Goal: Task Accomplishment & Management: Manage account settings

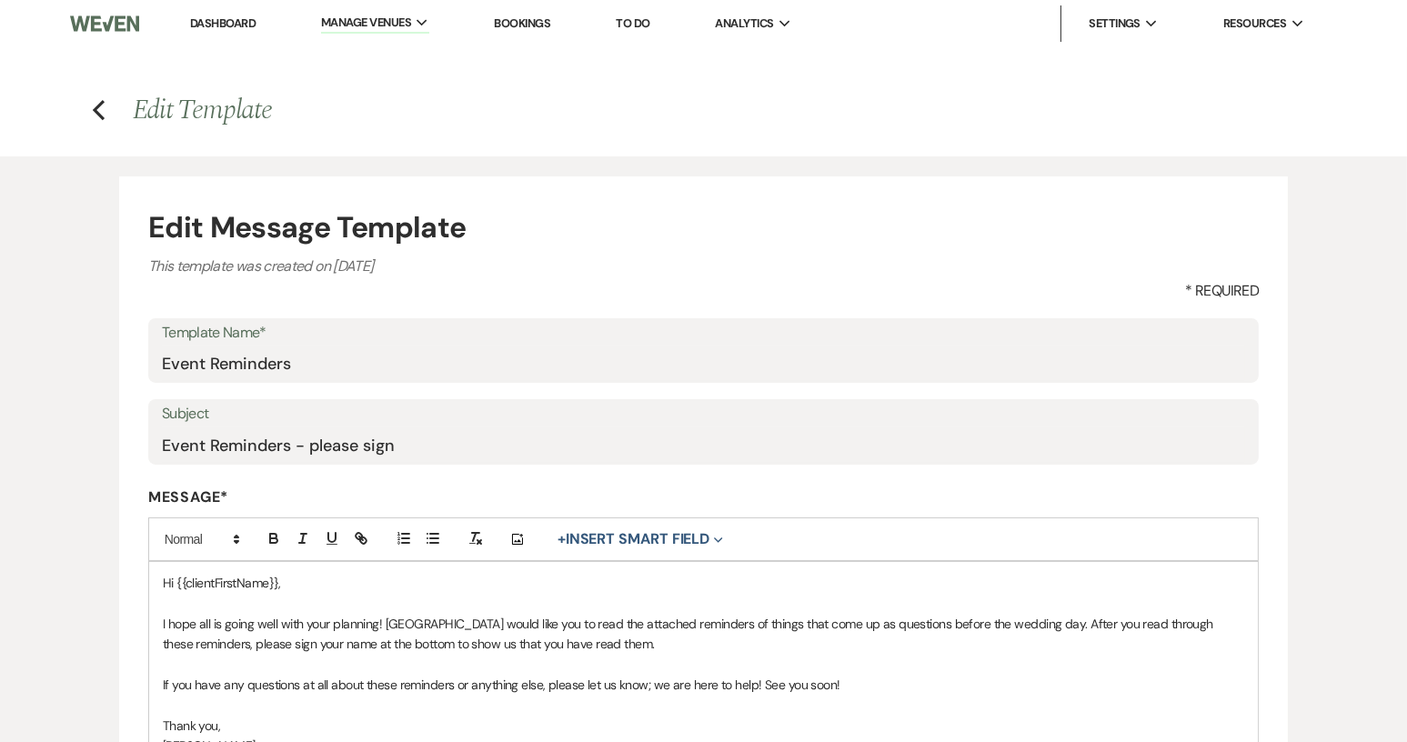
click at [241, 10] on li "Dashboard" at bounding box center [223, 23] width 84 height 36
click at [236, 15] on link "Dashboard" at bounding box center [222, 22] width 65 height 15
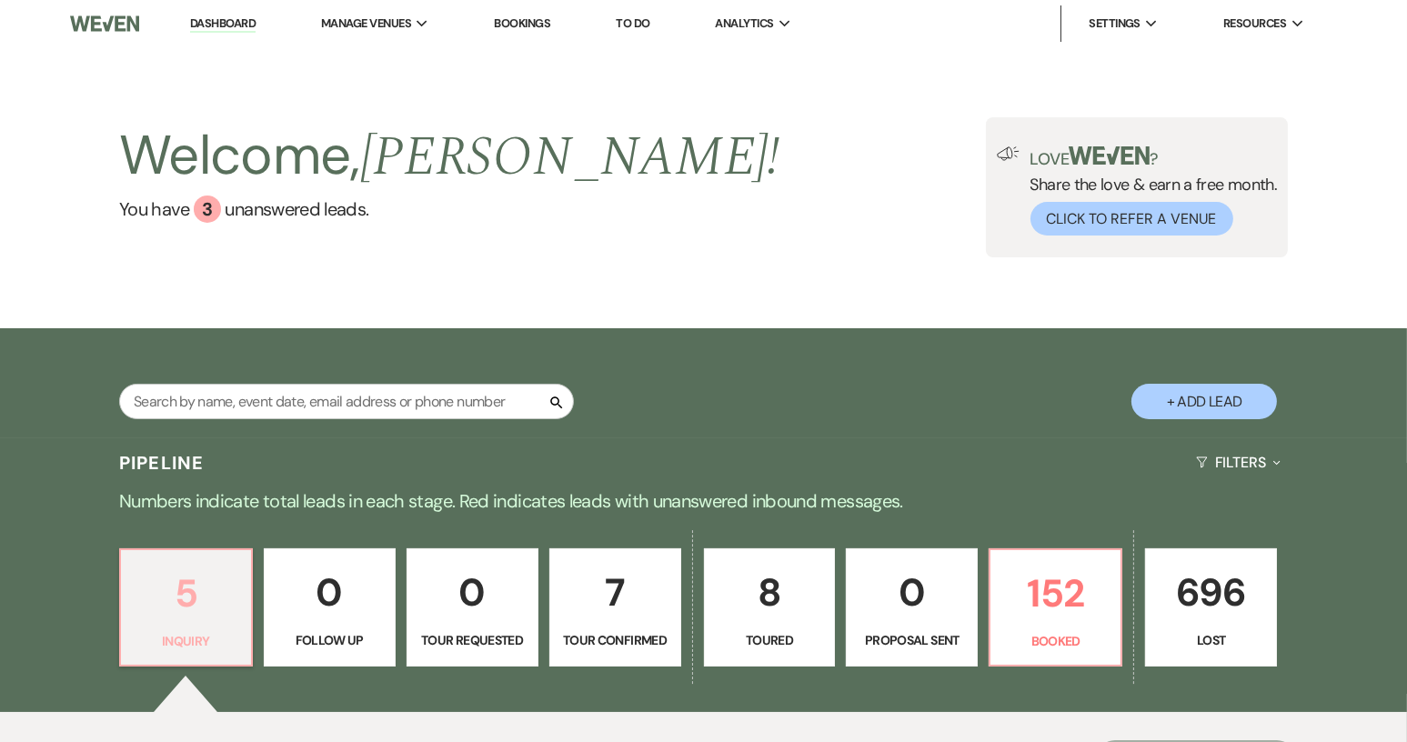
click at [205, 637] on p "Inquiry" at bounding box center [186, 641] width 108 height 20
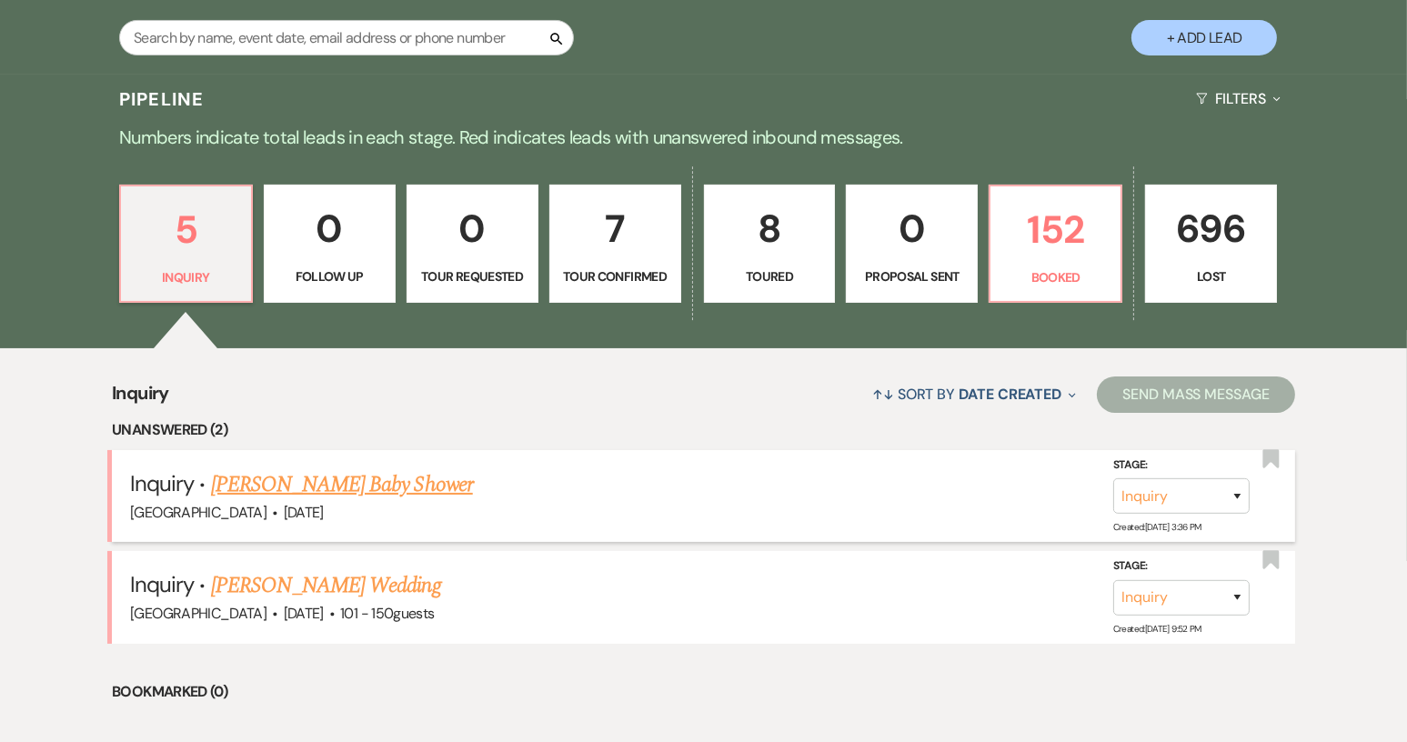
click at [285, 486] on link "[PERSON_NAME] Baby Shower" at bounding box center [342, 484] width 262 height 33
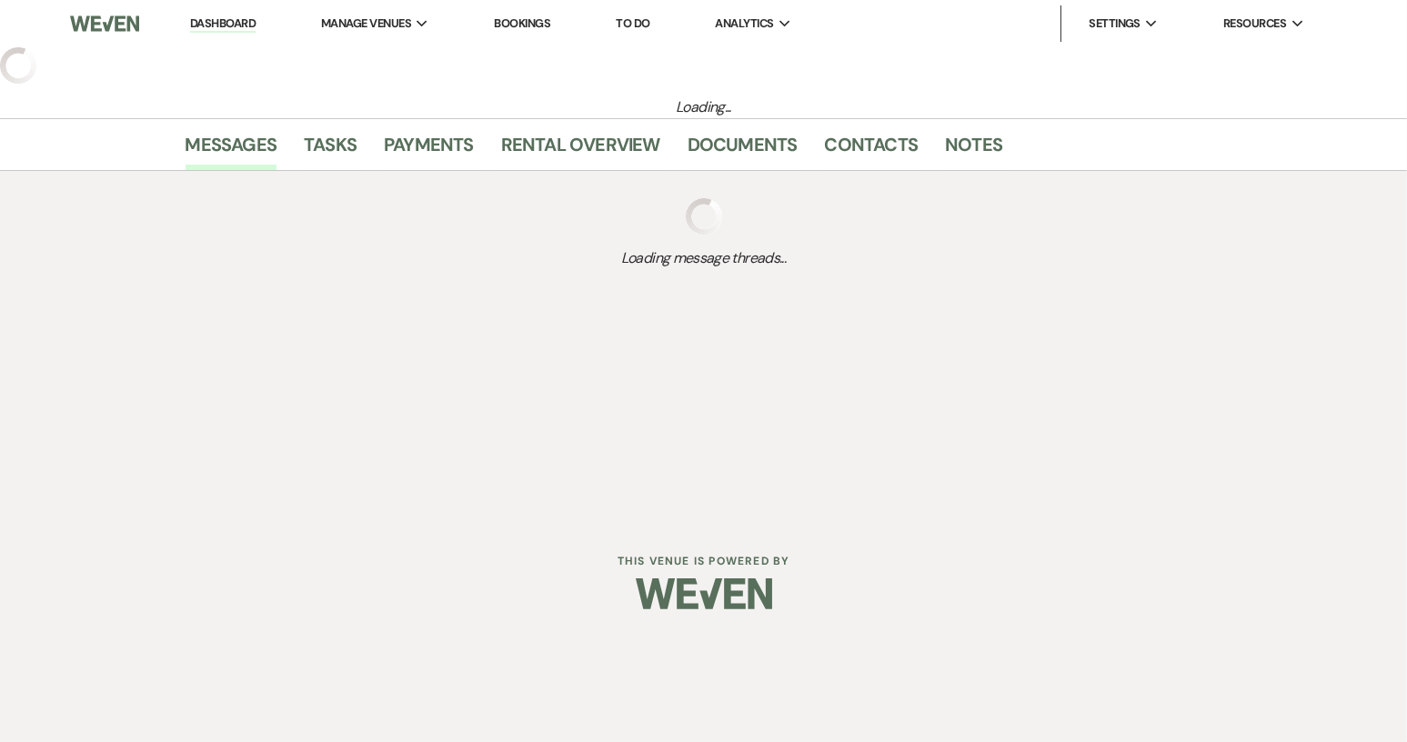
select select "5"
select select "3"
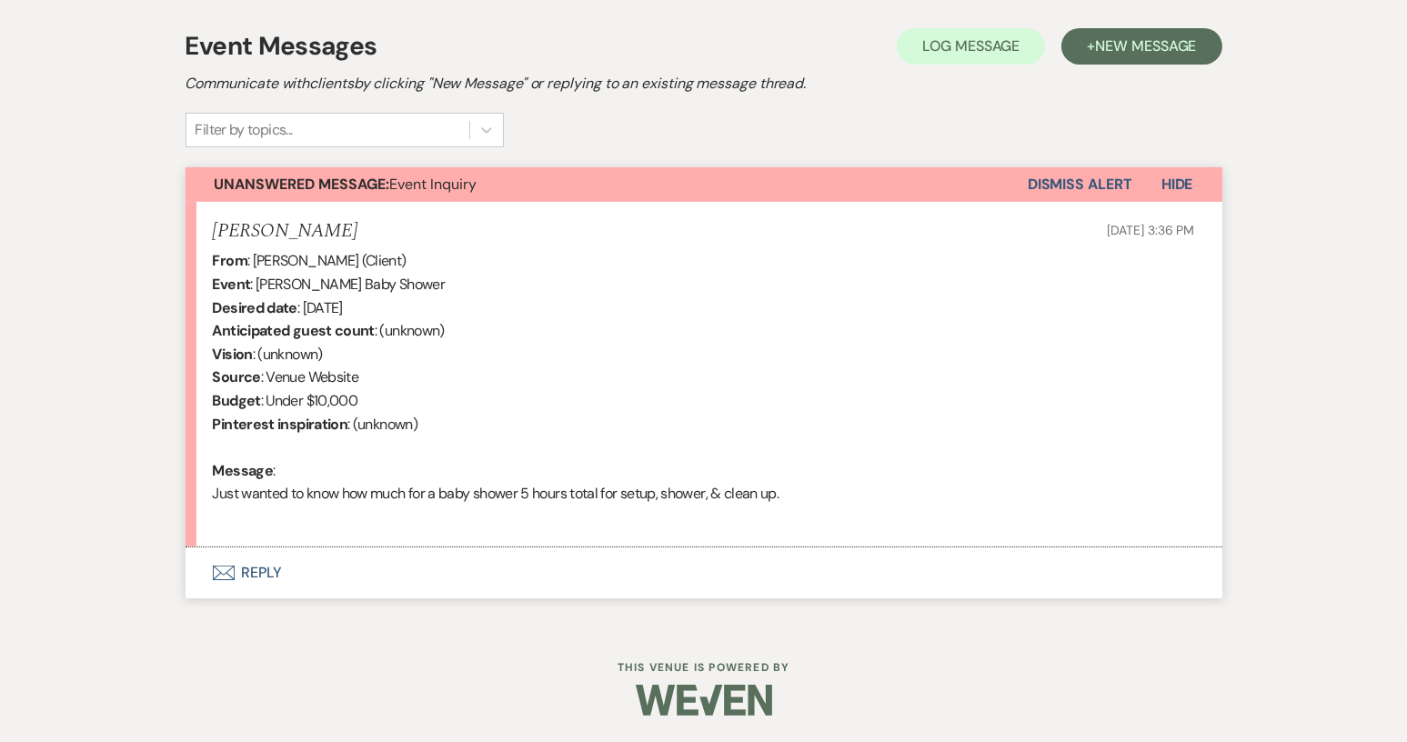
click at [269, 566] on button "Envelope Reply" at bounding box center [704, 572] width 1037 height 51
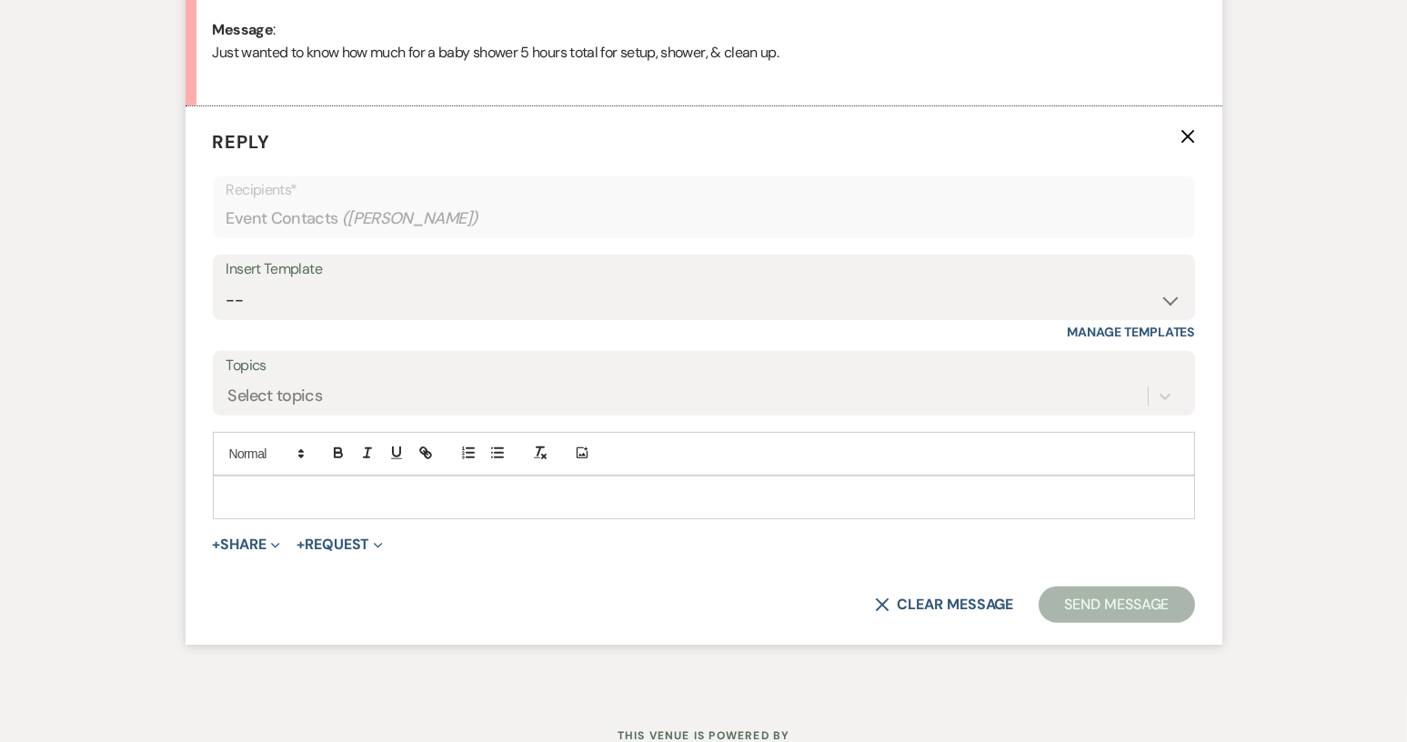
scroll to position [954, 0]
click at [230, 484] on p at bounding box center [703, 494] width 953 height 20
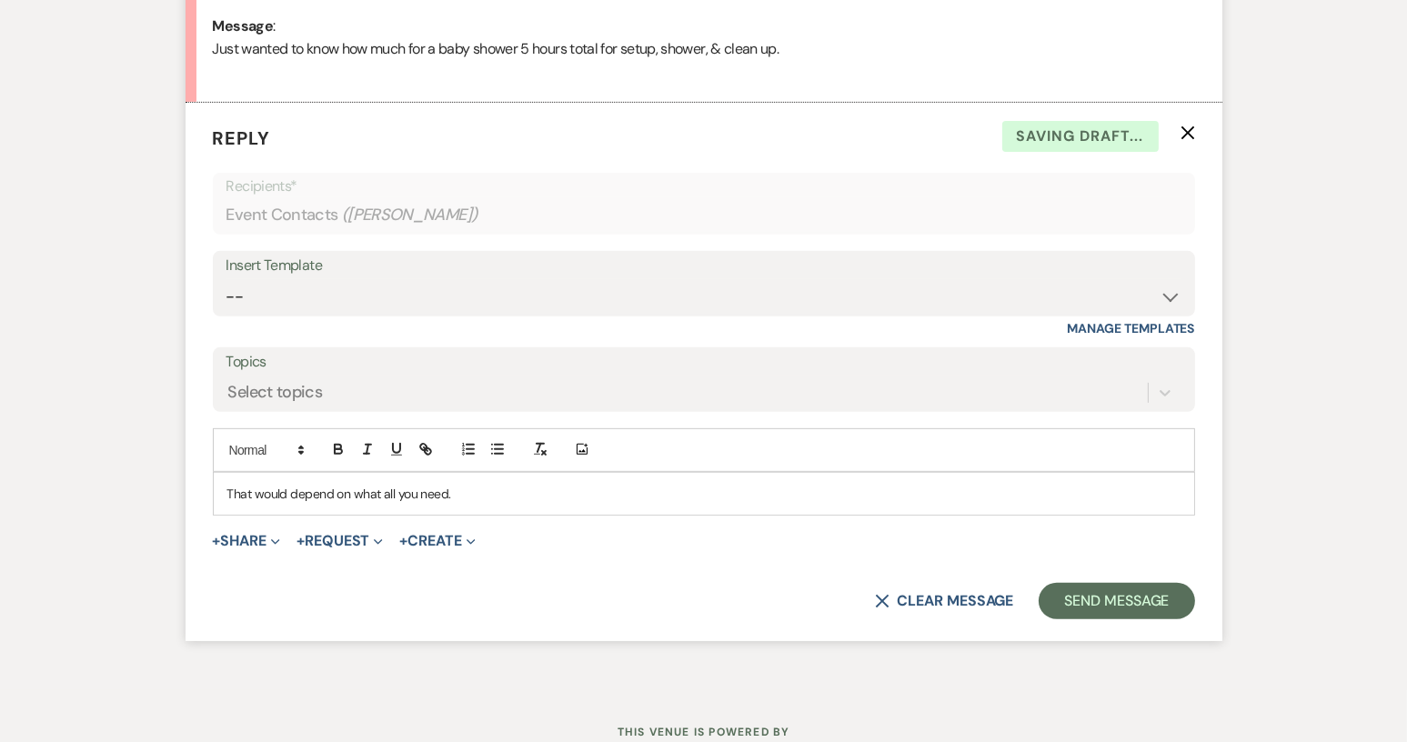
click at [433, 470] on div "Add Photo That would depend on what all you need." at bounding box center [704, 471] width 982 height 87
click at [433, 473] on div "That would depend on what all you need." at bounding box center [704, 494] width 980 height 42
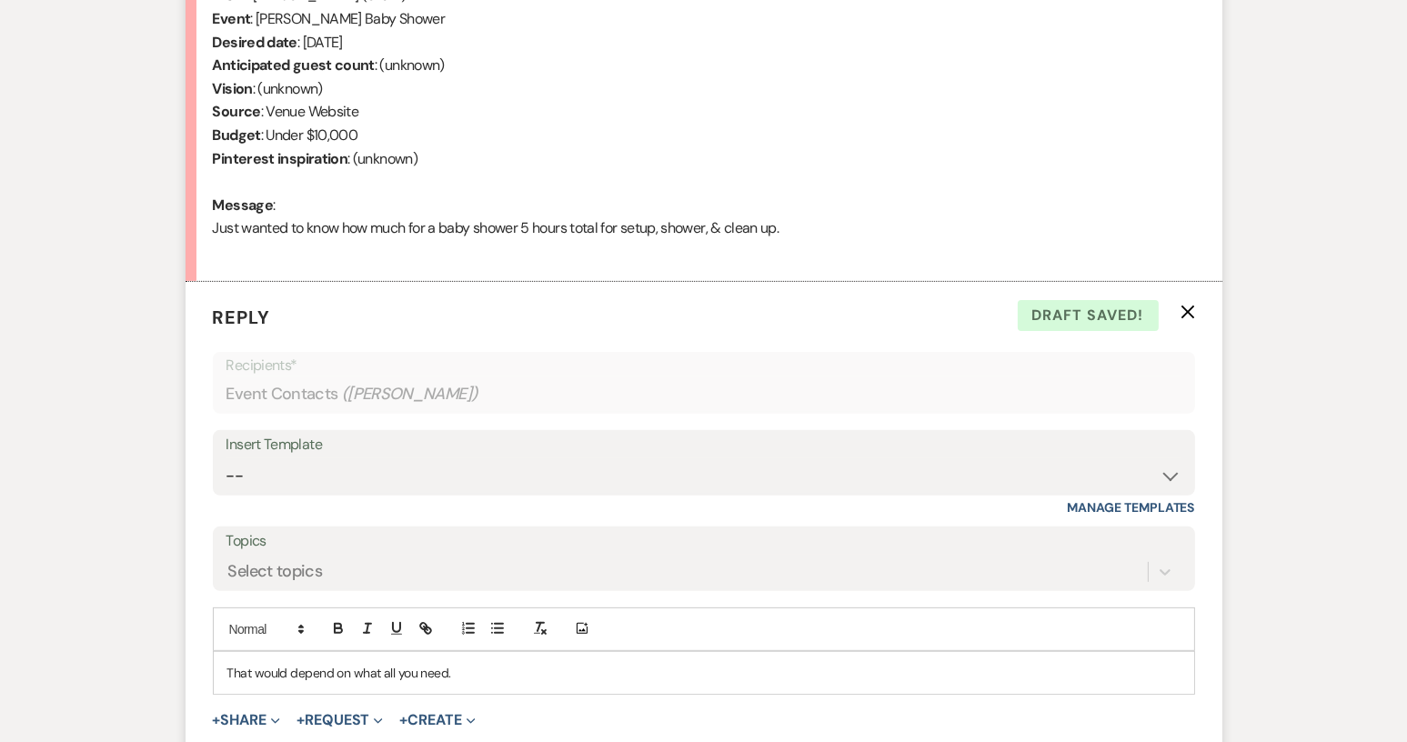
scroll to position [863, 0]
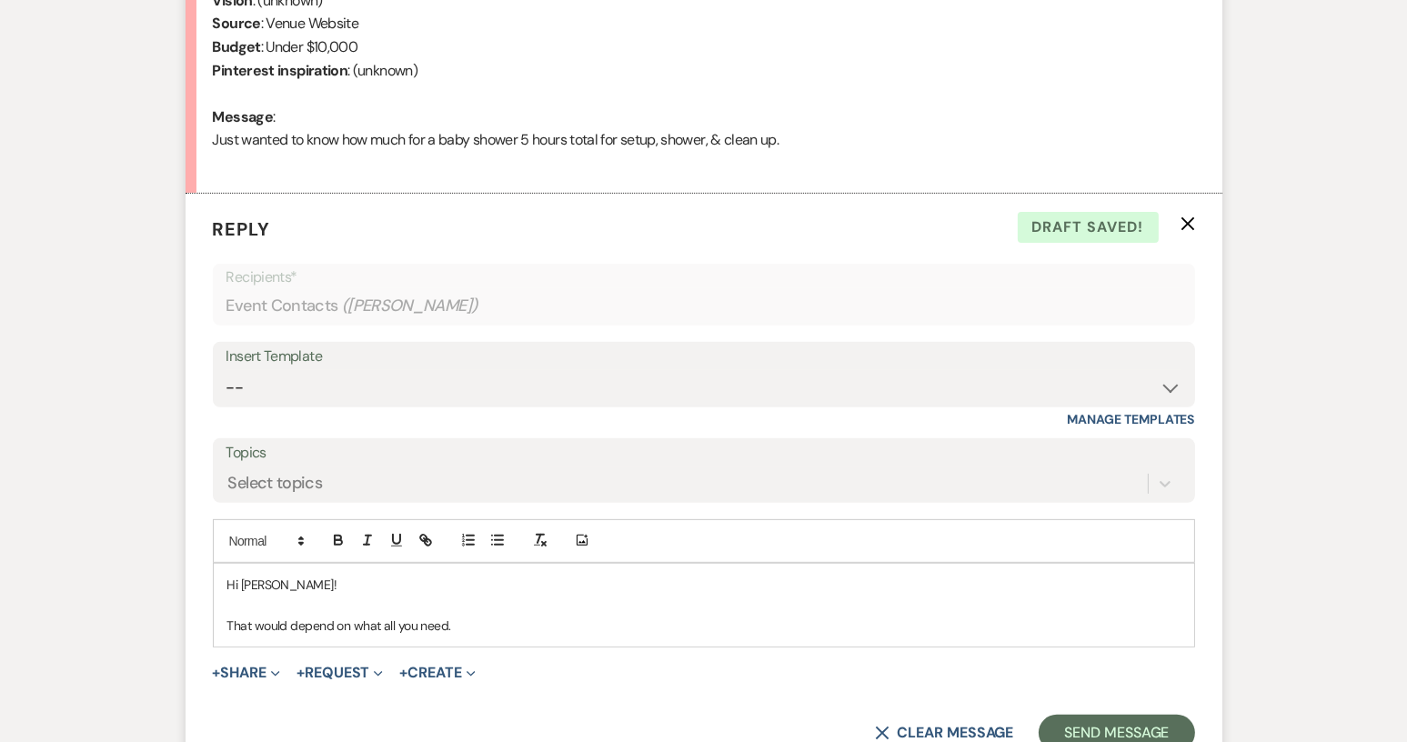
click at [458, 621] on p "That would depend on what all you need." at bounding box center [703, 626] width 953 height 20
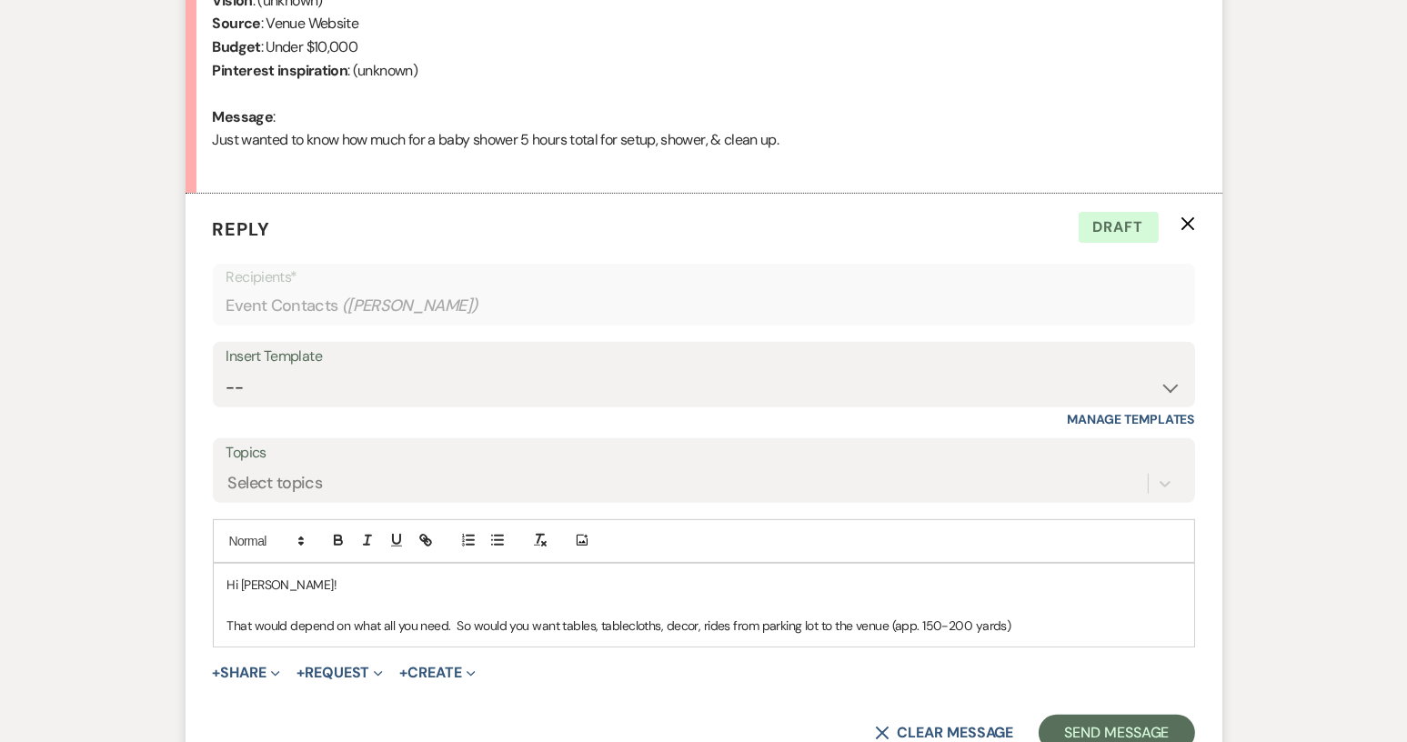
click at [472, 624] on p "That would depend on what all you need. So would you want tables, tablecloths, …" at bounding box center [703, 626] width 953 height 20
click at [569, 648] on form "Reply X Saving draft... Recipients* Event Contacts ( [PERSON_NAME] ) Insert Tem…" at bounding box center [704, 483] width 1037 height 579
click at [672, 624] on p "That would depend on what all you need. So in order to assess the price we woul…" at bounding box center [703, 626] width 953 height 20
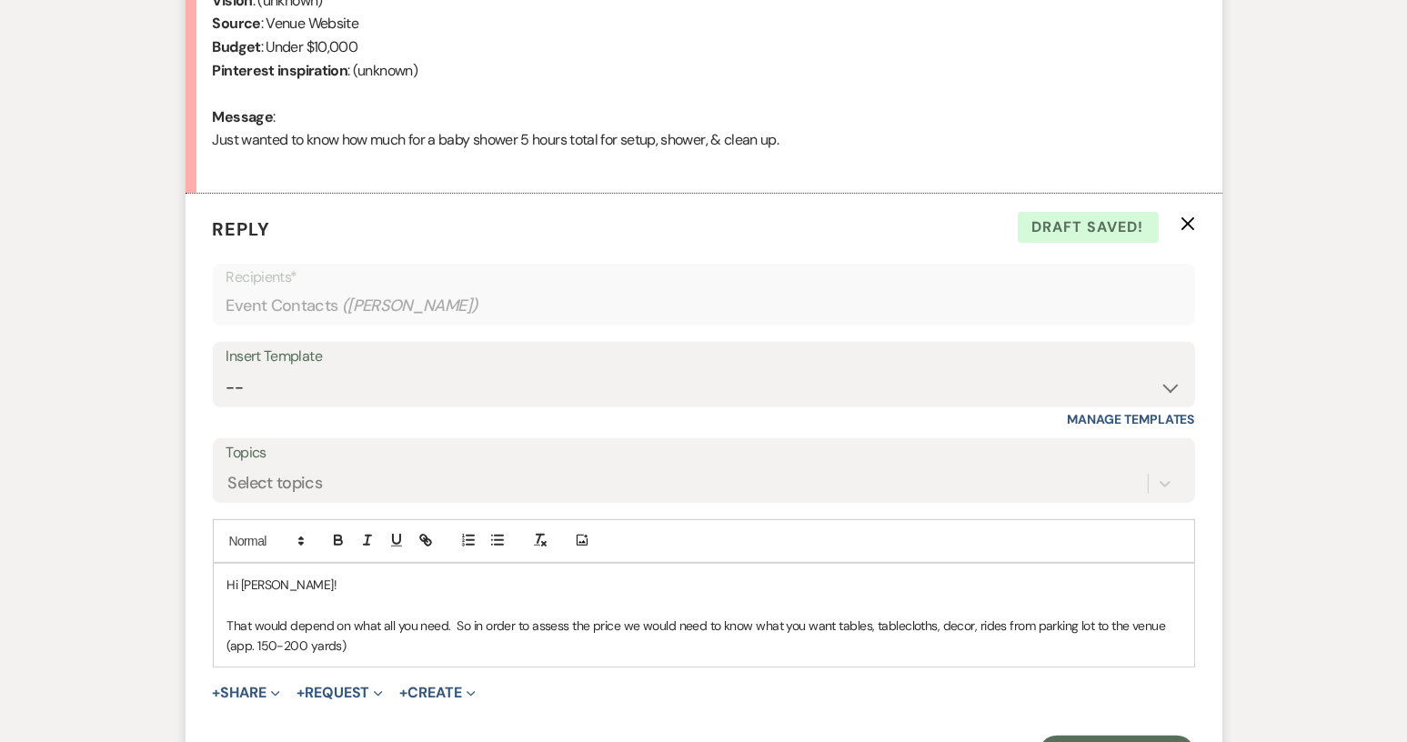
click at [833, 624] on p "That would depend on what all you need. So in order to assess the price we woul…" at bounding box center [703, 636] width 953 height 41
click at [982, 627] on p "That would depend on what all you need. So in order to assess the price we woul…" at bounding box center [703, 636] width 953 height 41
click at [382, 643] on p "That would depend on what all you need. So in order to assess the price we woul…" at bounding box center [703, 636] width 953 height 41
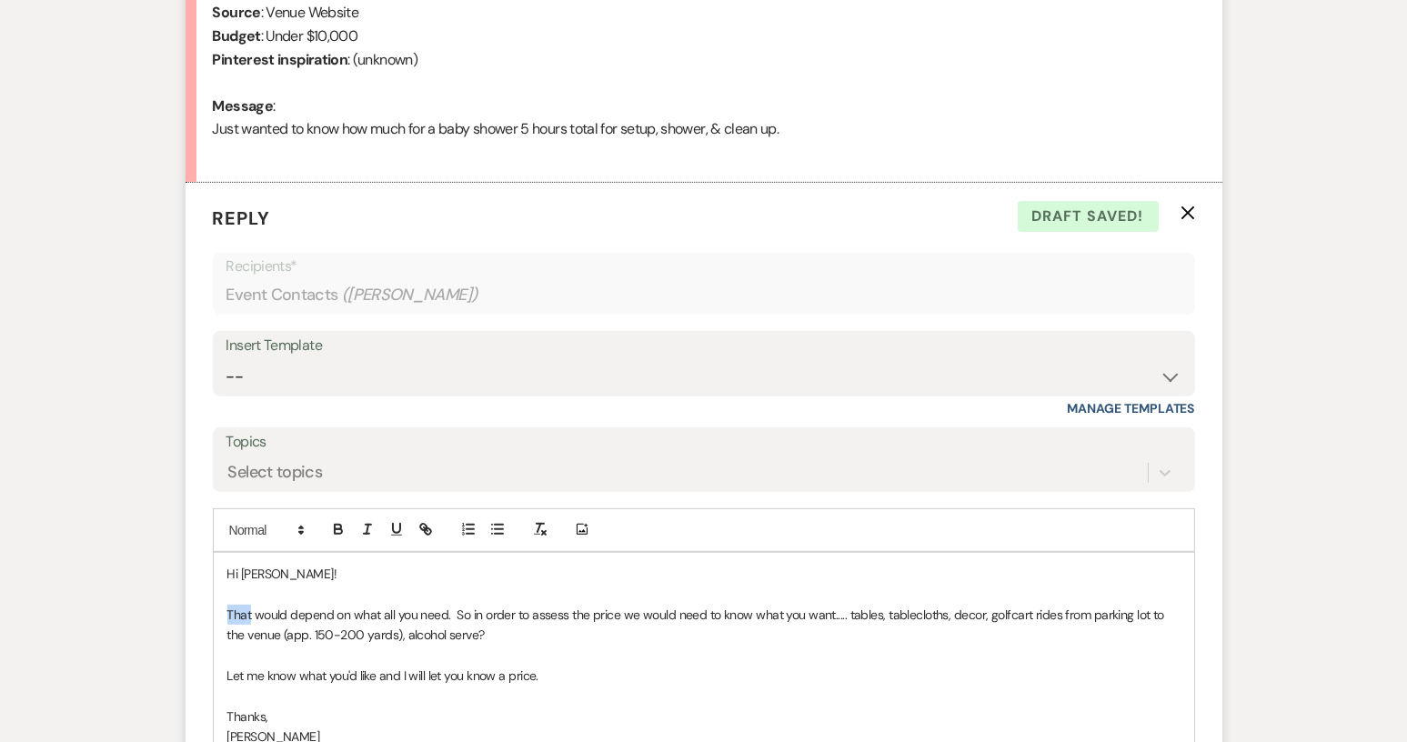
drag, startPoint x: 229, startPoint y: 609, endPoint x: 252, endPoint y: 613, distance: 23.0
click at [252, 613] on p "That would depend on what all you need. So in order to assess the price we woul…" at bounding box center [703, 625] width 953 height 41
click at [470, 613] on p "The cost would depend on what all you need. So in order to assess the price we …" at bounding box center [703, 625] width 953 height 41
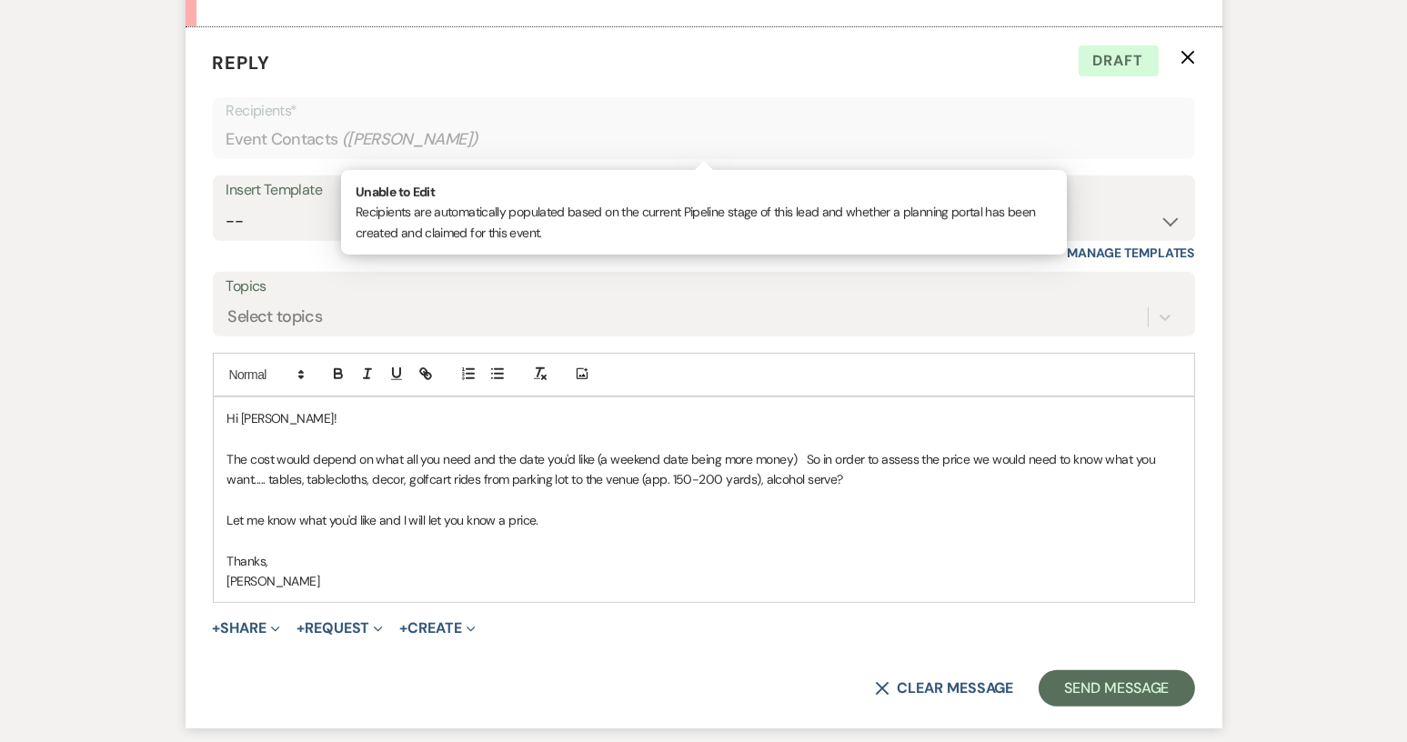
scroll to position [1056, 0]
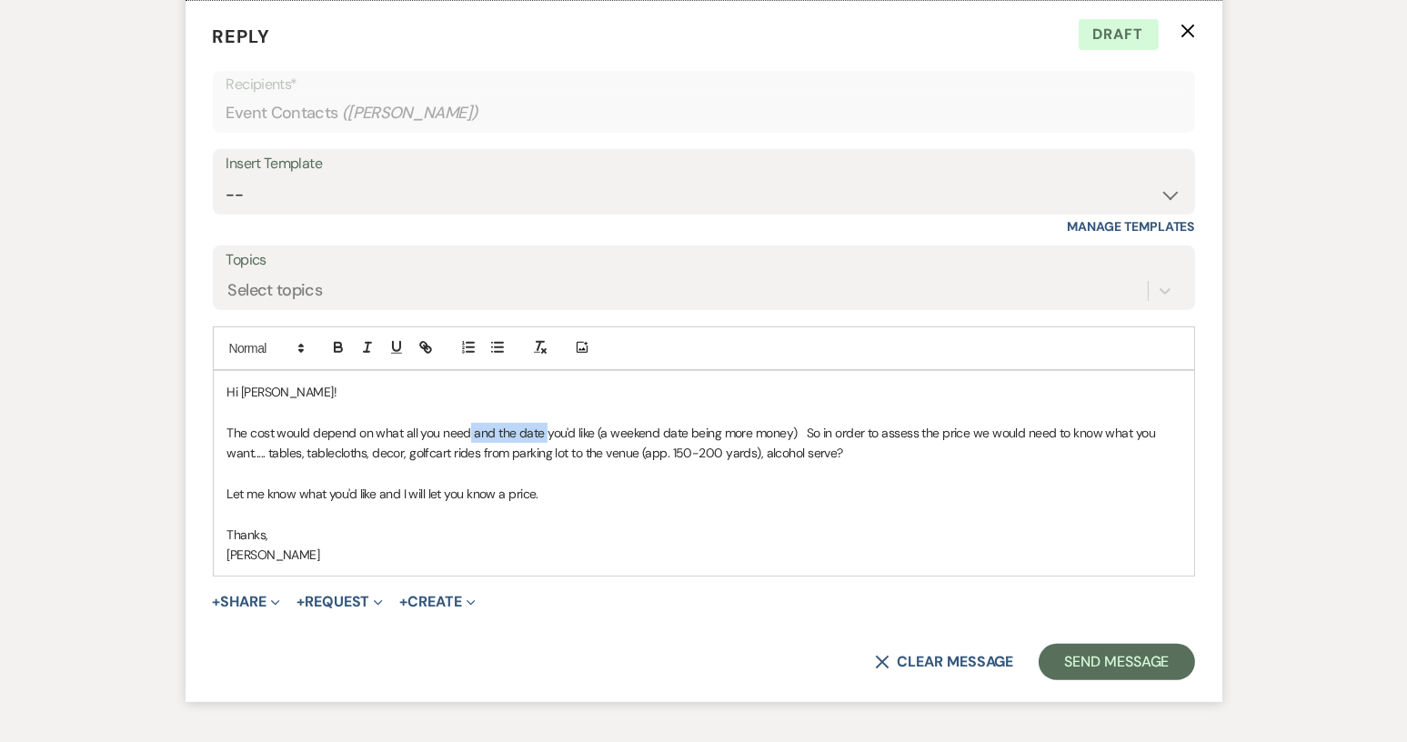
drag, startPoint x: 468, startPoint y: 429, endPoint x: 544, endPoint y: 433, distance: 75.6
click at [544, 433] on p "The cost would depend on what all you need and the date you'd like (a weekend d…" at bounding box center [703, 443] width 953 height 41
click at [518, 431] on p "The cost would depend on what all you need you'd like (a weekend date being mor…" at bounding box center [703, 443] width 953 height 41
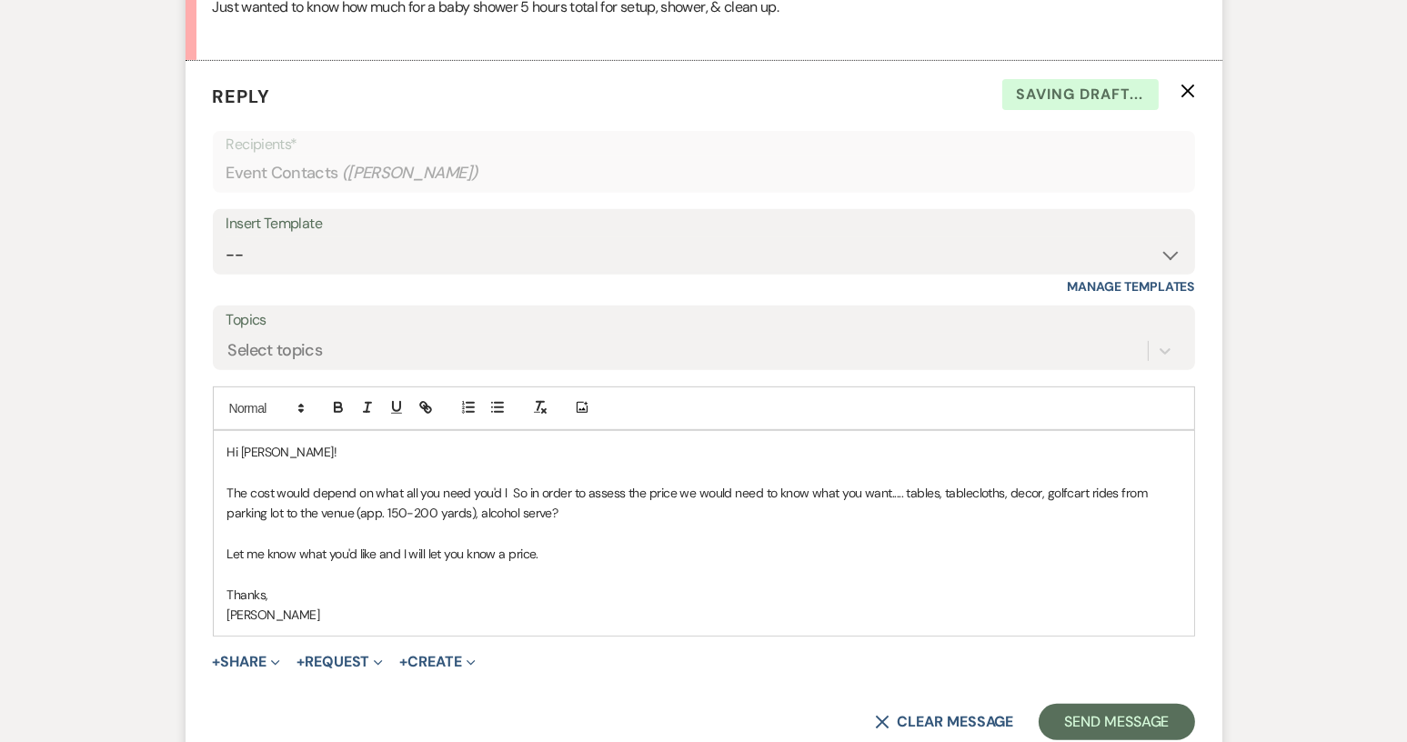
scroll to position [965, 0]
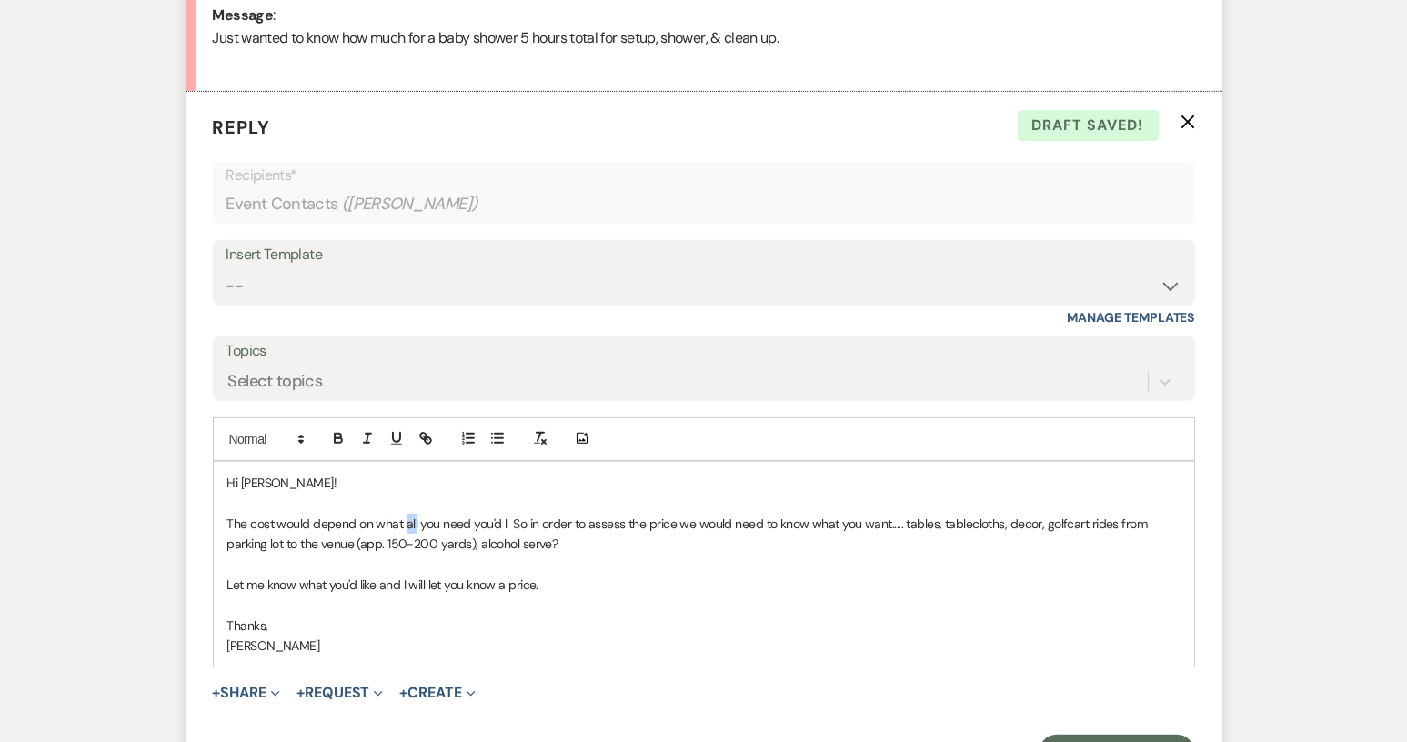
drag, startPoint x: 404, startPoint y: 519, endPoint x: 415, endPoint y: 525, distance: 12.2
click at [415, 525] on p "The cost would depend on what all you need you'd l So in order to assess the pr…" at bounding box center [703, 534] width 953 height 41
click at [549, 556] on p at bounding box center [703, 564] width 953 height 20
drag, startPoint x: 469, startPoint y: 523, endPoint x: 508, endPoint y: 527, distance: 39.3
click at [508, 527] on p "The cost would depend on what all you need you'd l So in order to assess the pr…" at bounding box center [703, 534] width 953 height 41
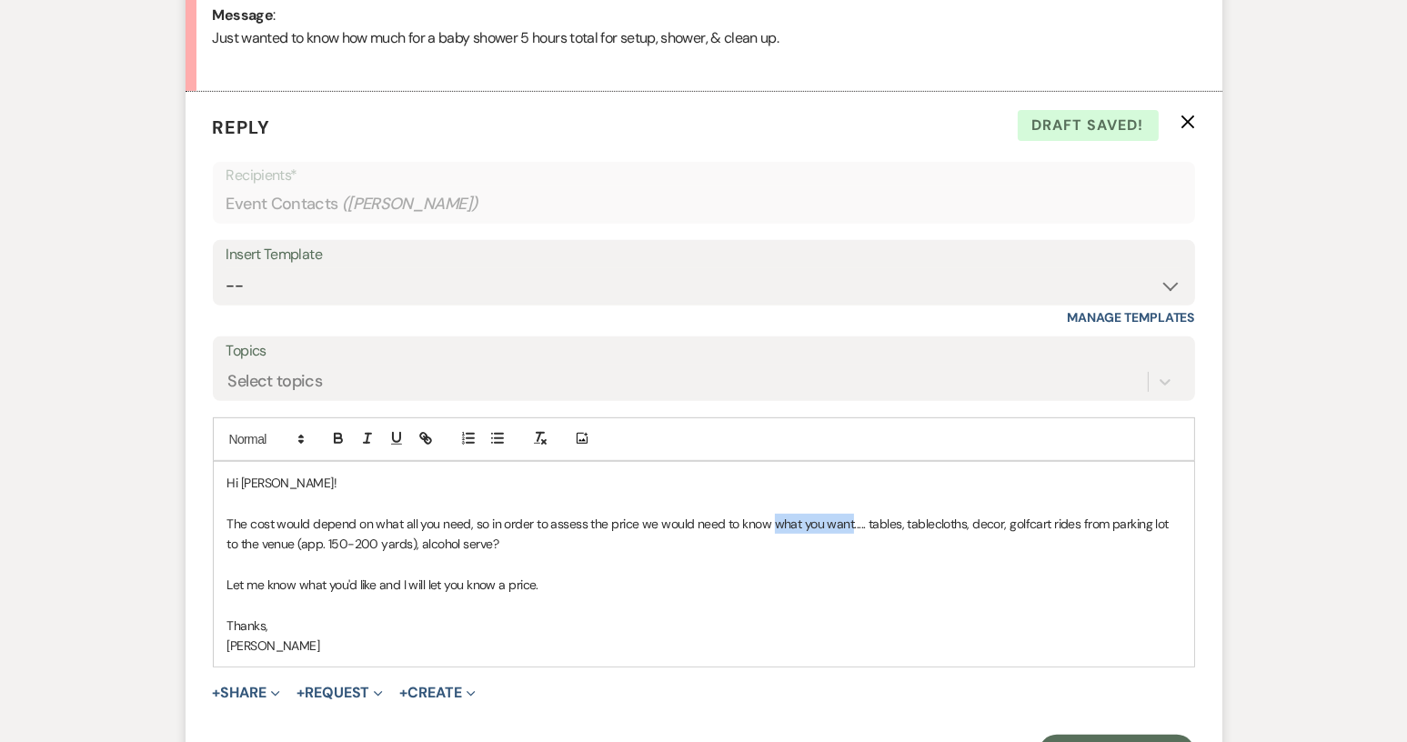
drag, startPoint x: 770, startPoint y: 522, endPoint x: 848, endPoint y: 527, distance: 78.3
click at [848, 527] on p "The cost would depend on what all you need, so in order to assess the price we …" at bounding box center [703, 534] width 953 height 41
click at [473, 544] on p "The cost would depend on what all you need, so in order to assess the price we …" at bounding box center [703, 534] width 953 height 41
click at [668, 539] on p "The cost would depend on what all you need, so in order to assess the price we …" at bounding box center [703, 534] width 953 height 41
click at [540, 586] on p "Let me know what you'd like and I will let you know a price." at bounding box center [703, 585] width 953 height 20
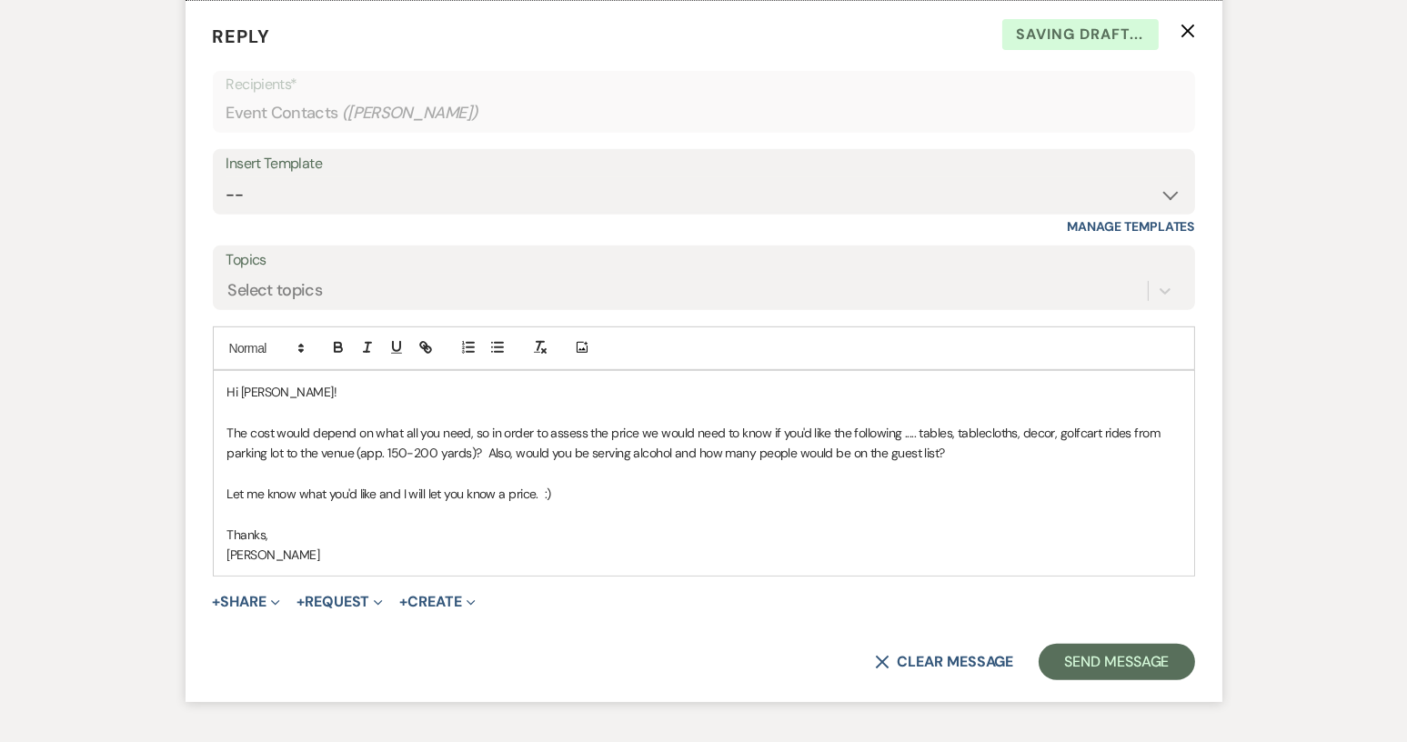
scroll to position [1147, 0]
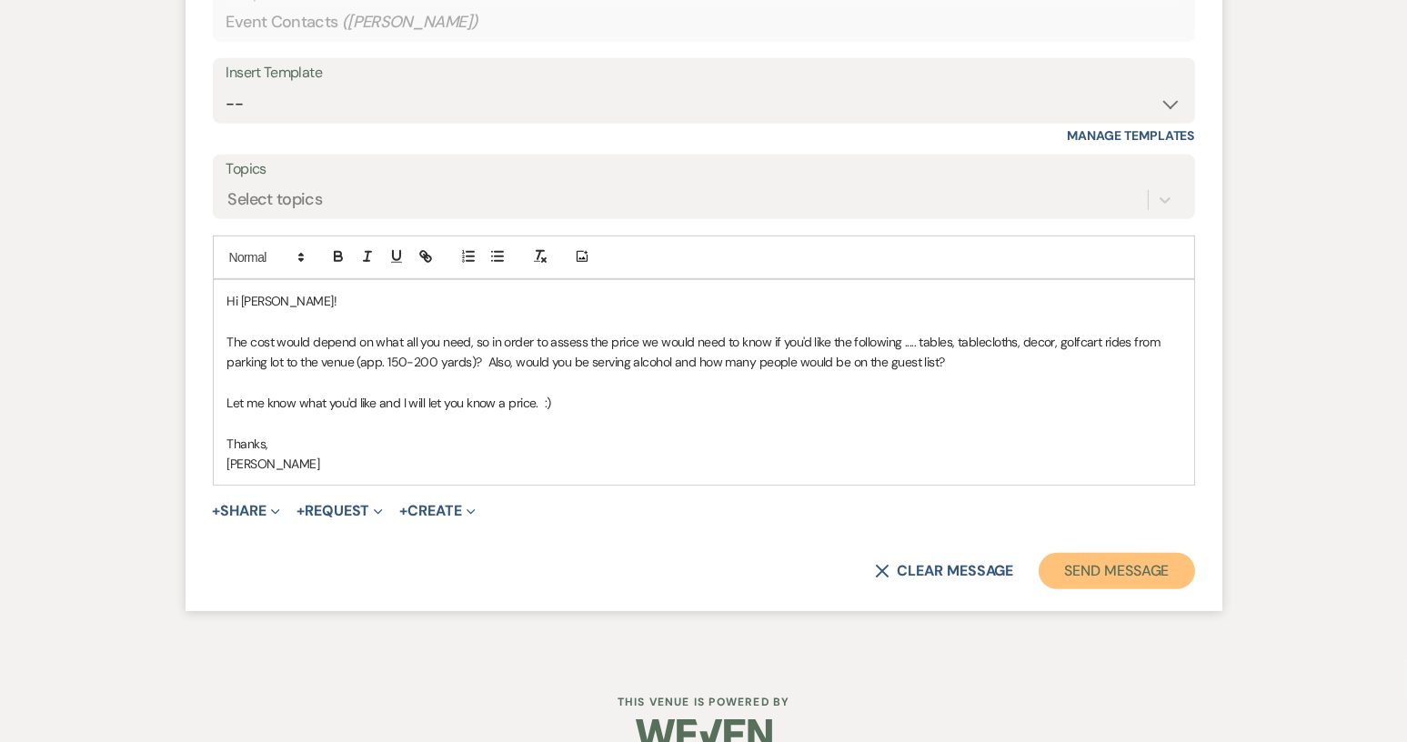
click at [1151, 569] on button "Send Message" at bounding box center [1115, 571] width 155 height 36
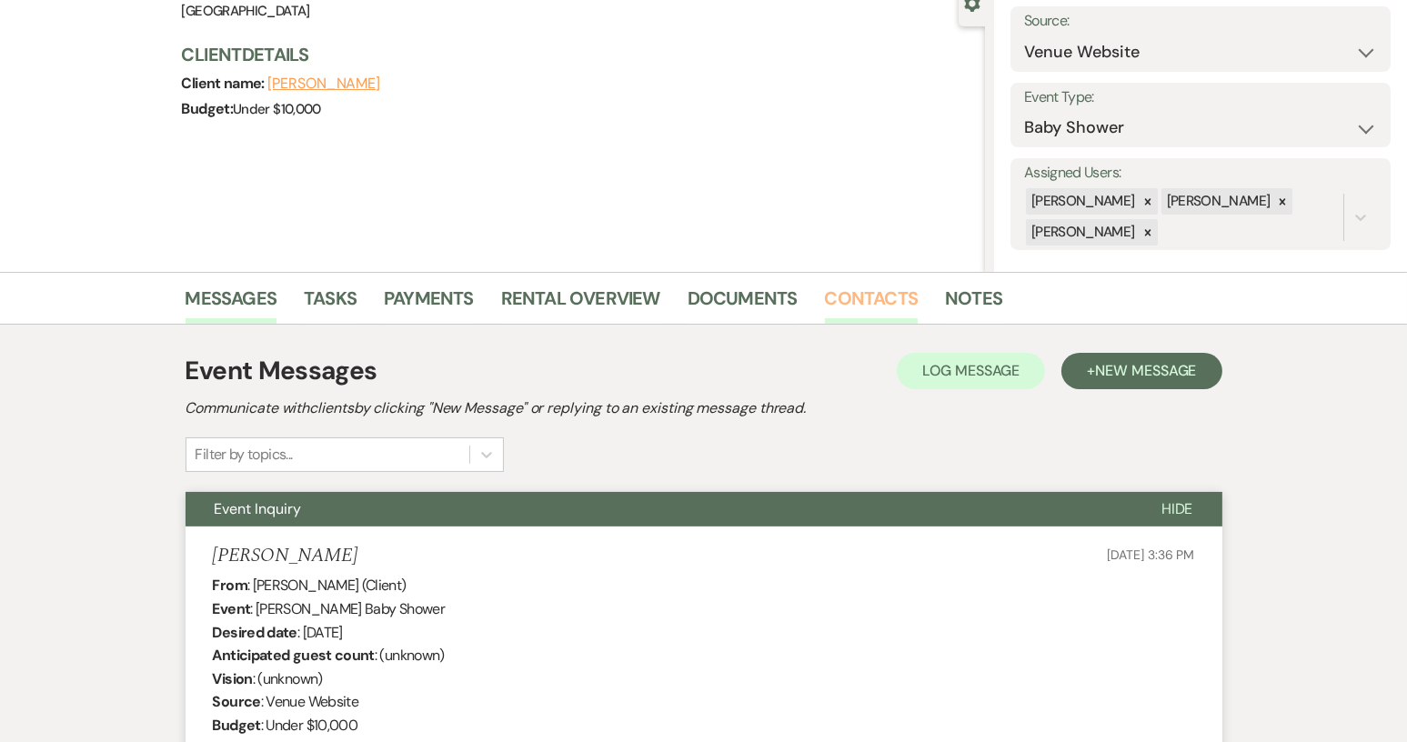
scroll to position [0, 0]
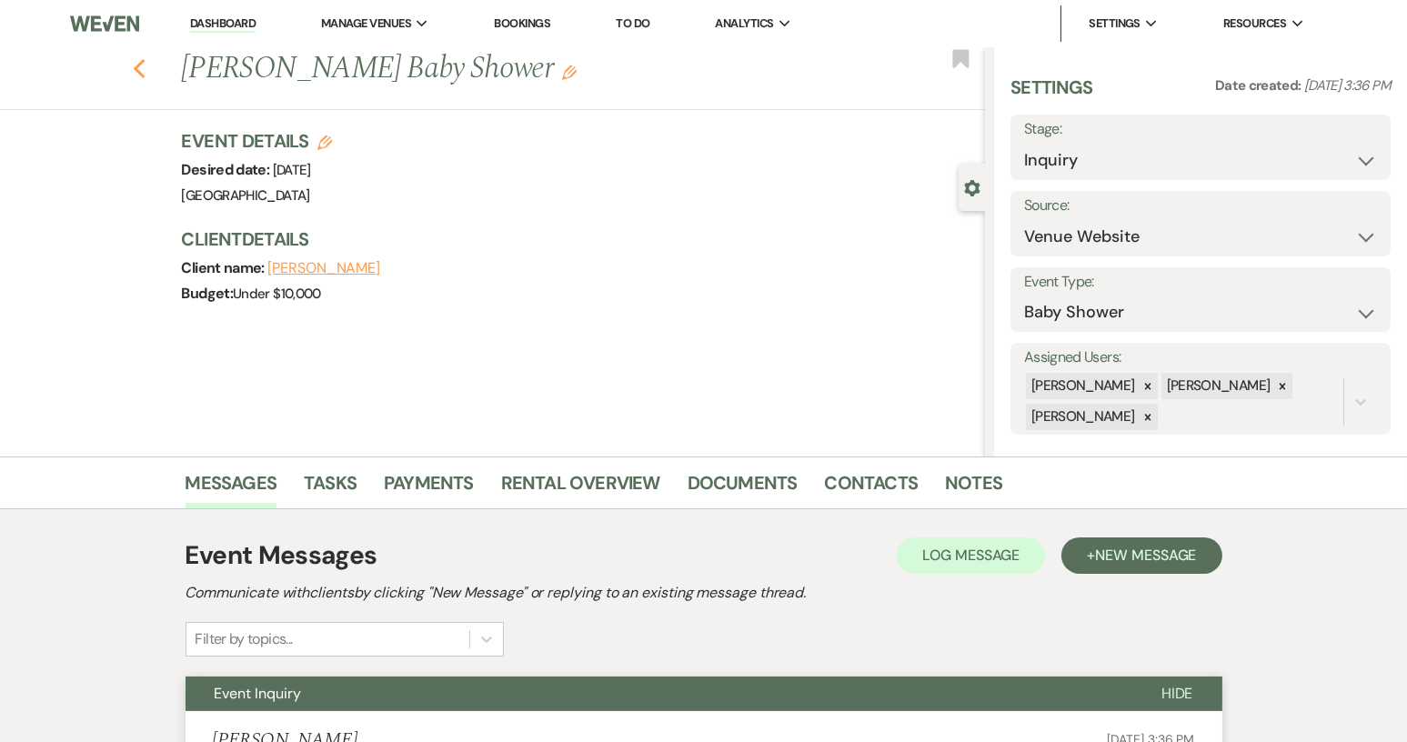
click at [146, 69] on icon "Previous" at bounding box center [140, 69] width 14 height 22
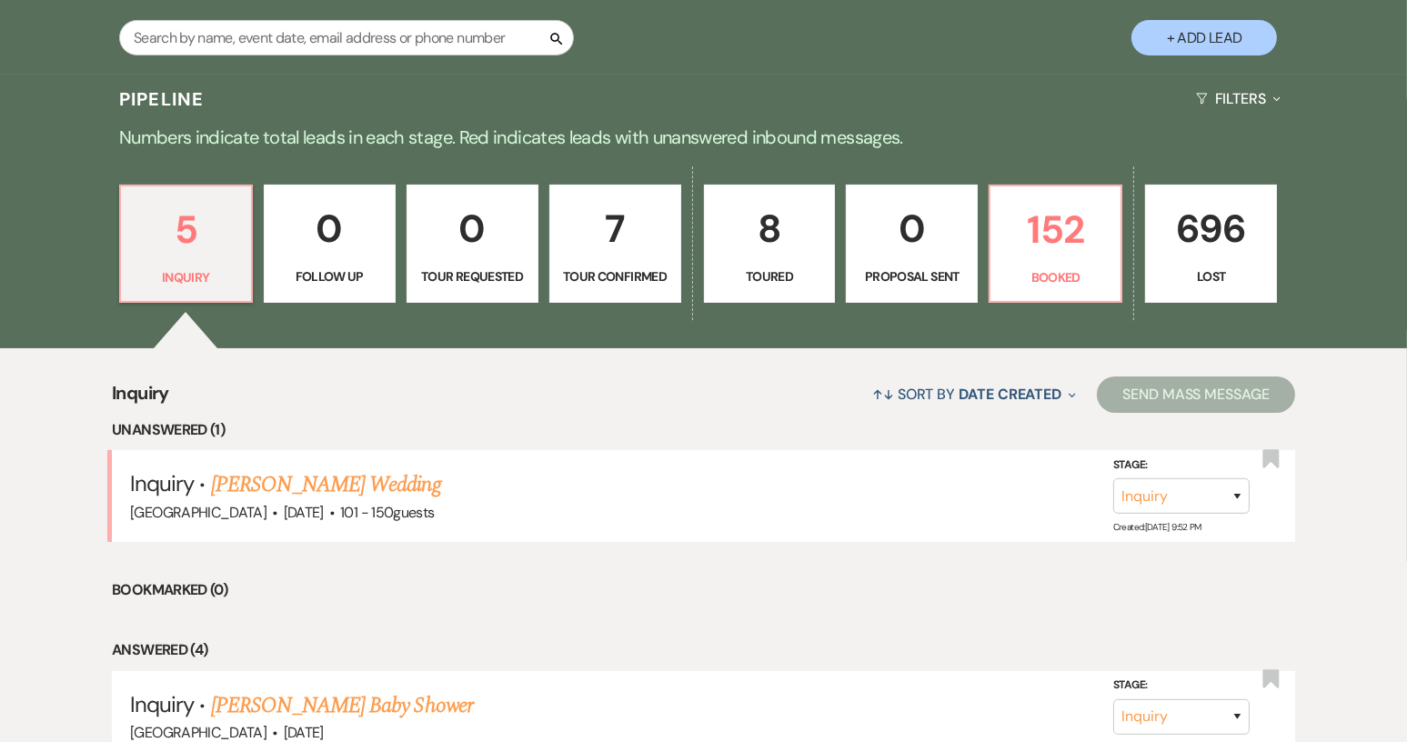
click at [276, 490] on link "[PERSON_NAME] Wedding" at bounding box center [326, 484] width 230 height 33
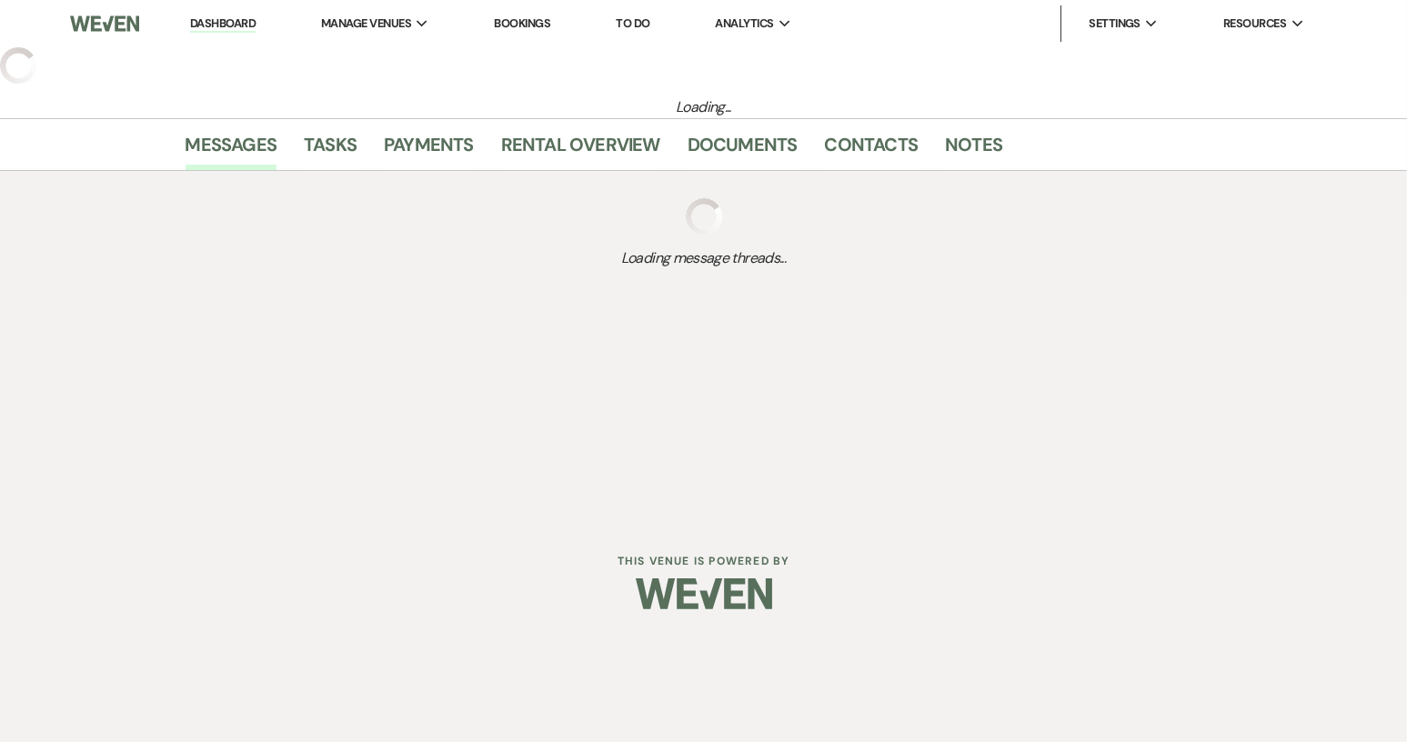
select select "2"
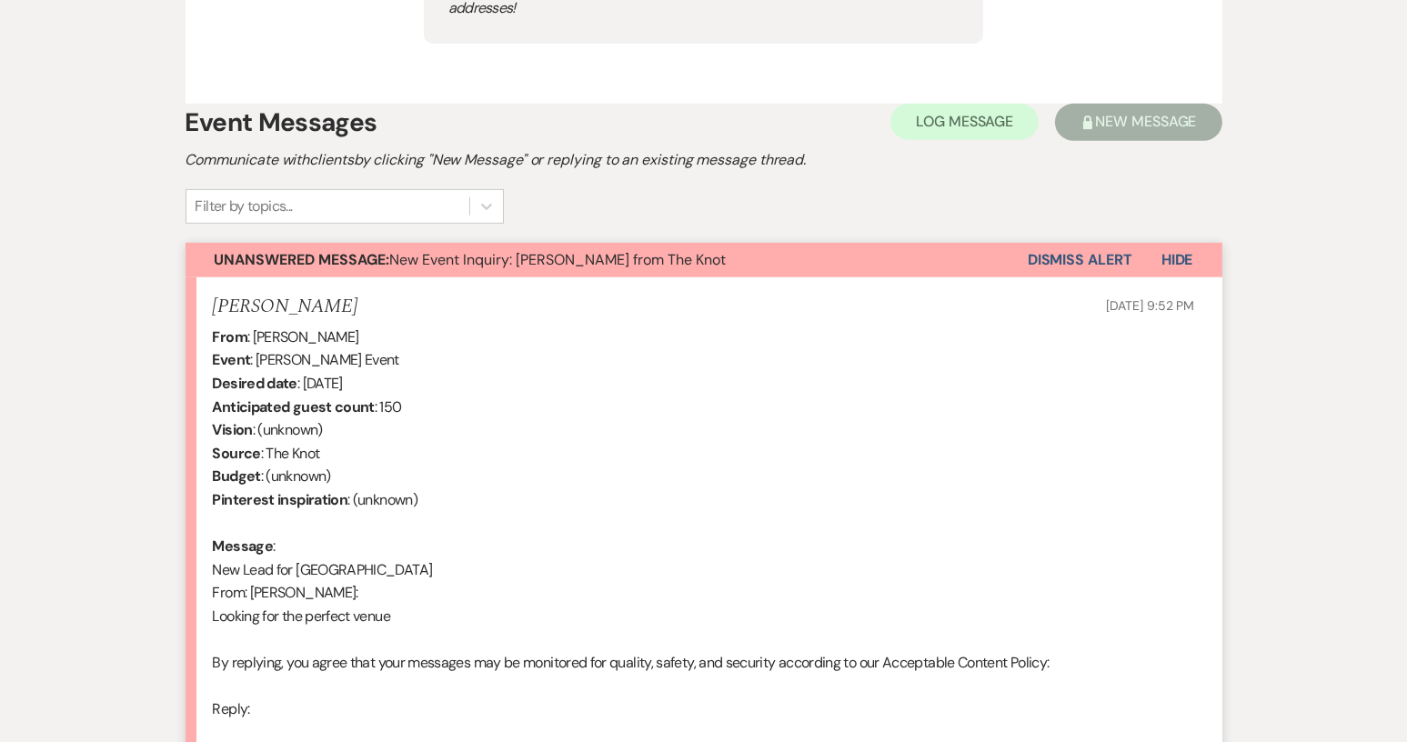
scroll to position [1088, 0]
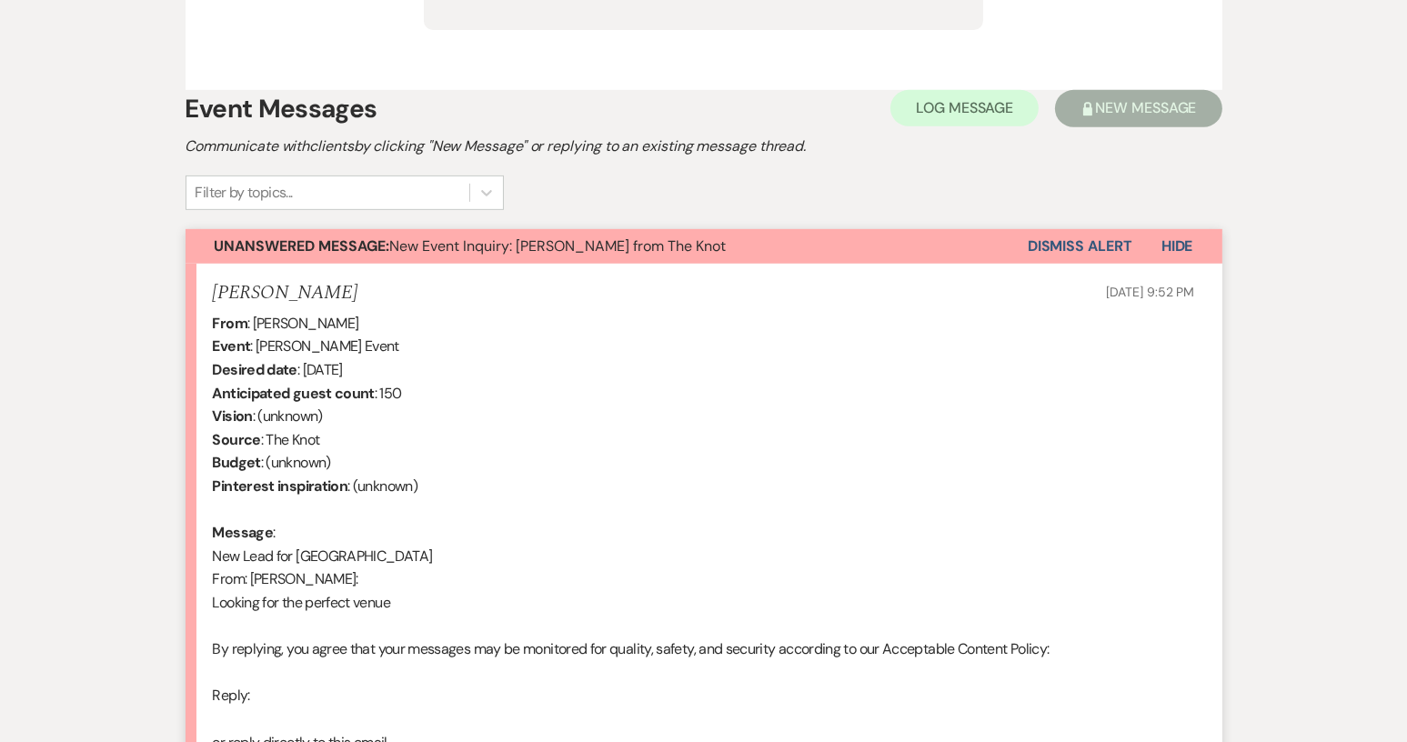
click at [1085, 229] on button "Dismiss Alert" at bounding box center [1080, 246] width 105 height 35
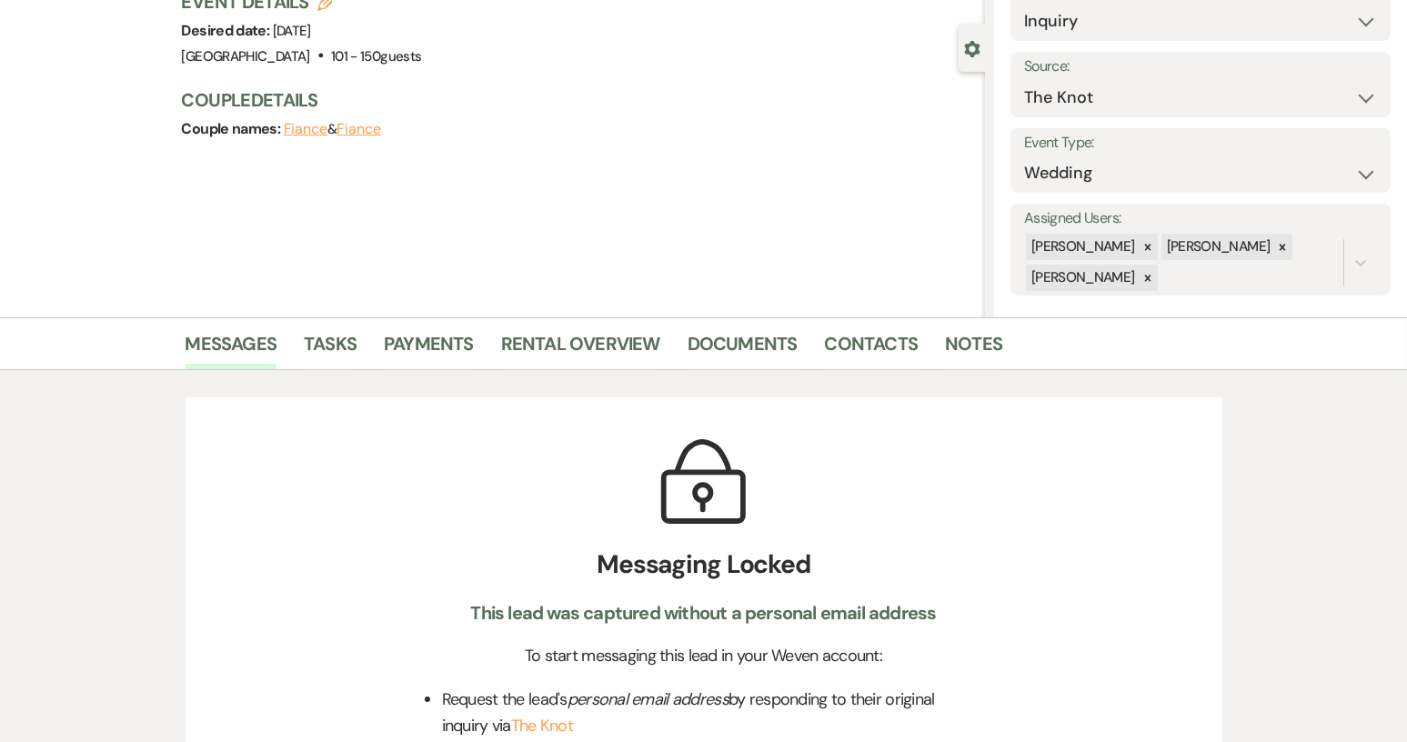
scroll to position [0, 0]
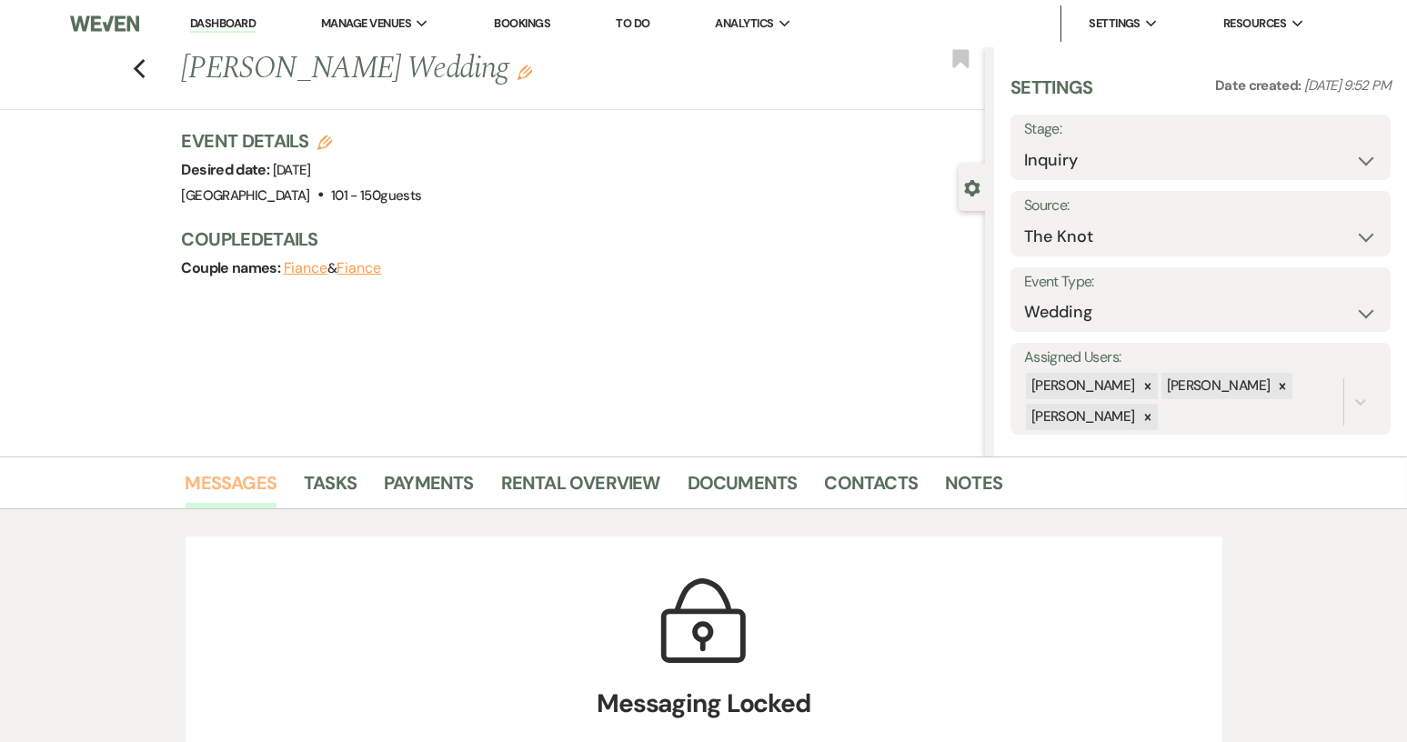
click at [233, 477] on link "Messages" at bounding box center [232, 488] width 92 height 40
click at [144, 65] on use "button" at bounding box center [139, 69] width 12 height 20
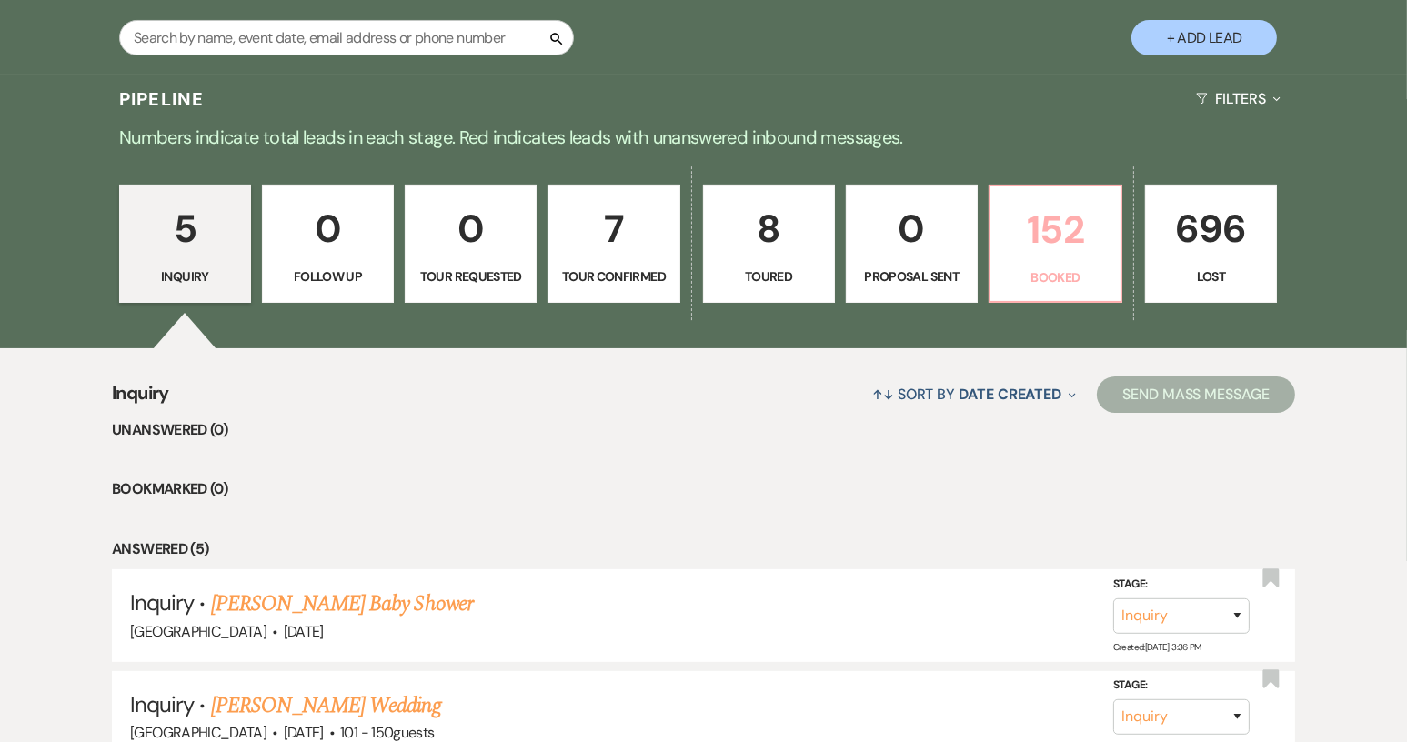
click at [1045, 245] on p "152" at bounding box center [1055, 229] width 108 height 61
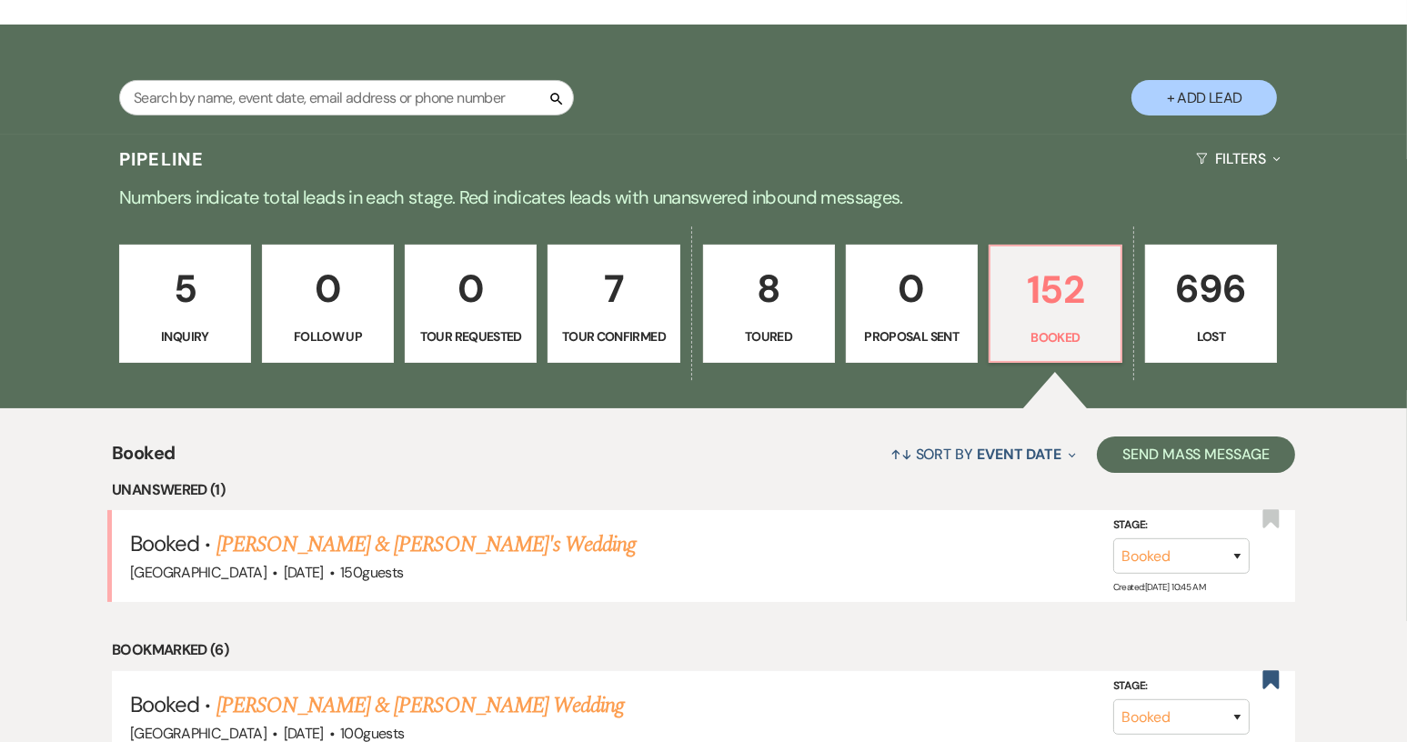
scroll to position [273, 0]
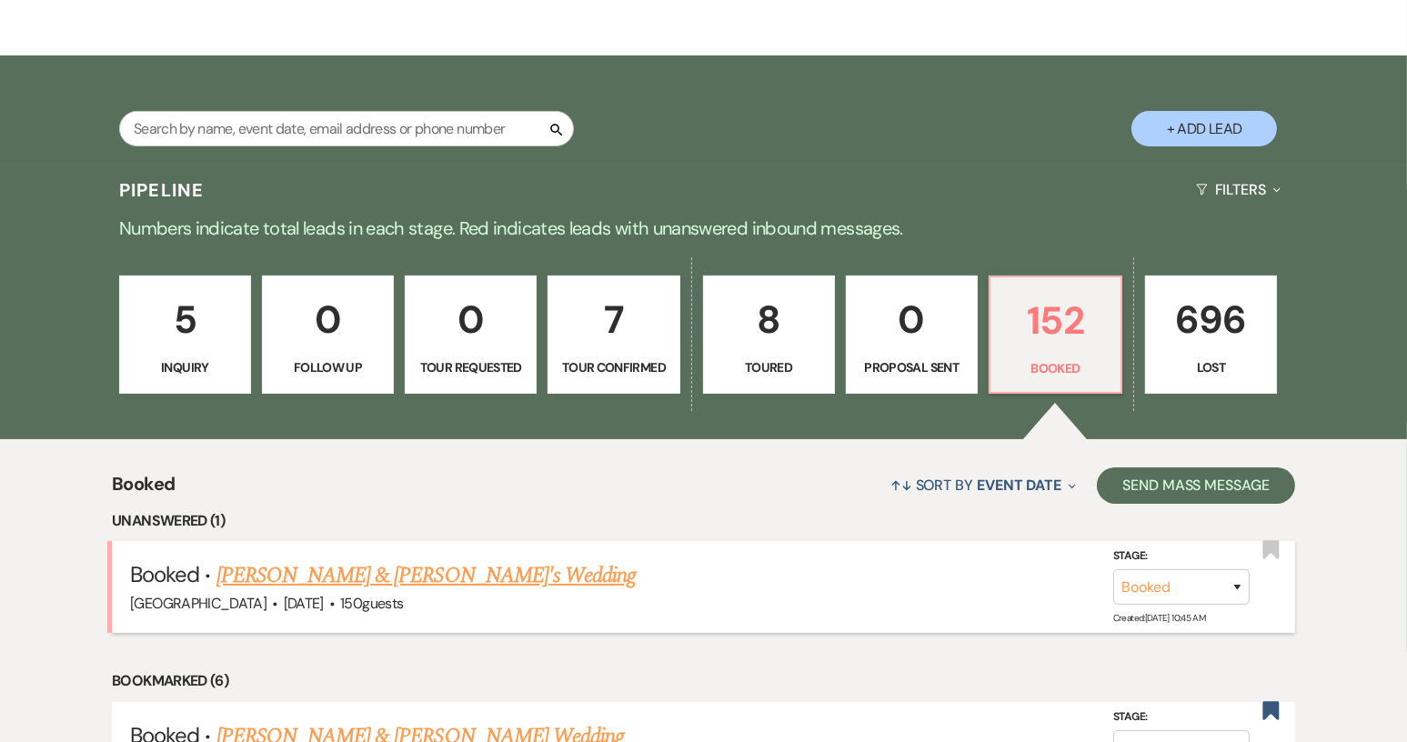
click at [390, 584] on link "[PERSON_NAME] & [PERSON_NAME]'s Wedding" at bounding box center [426, 575] width 420 height 33
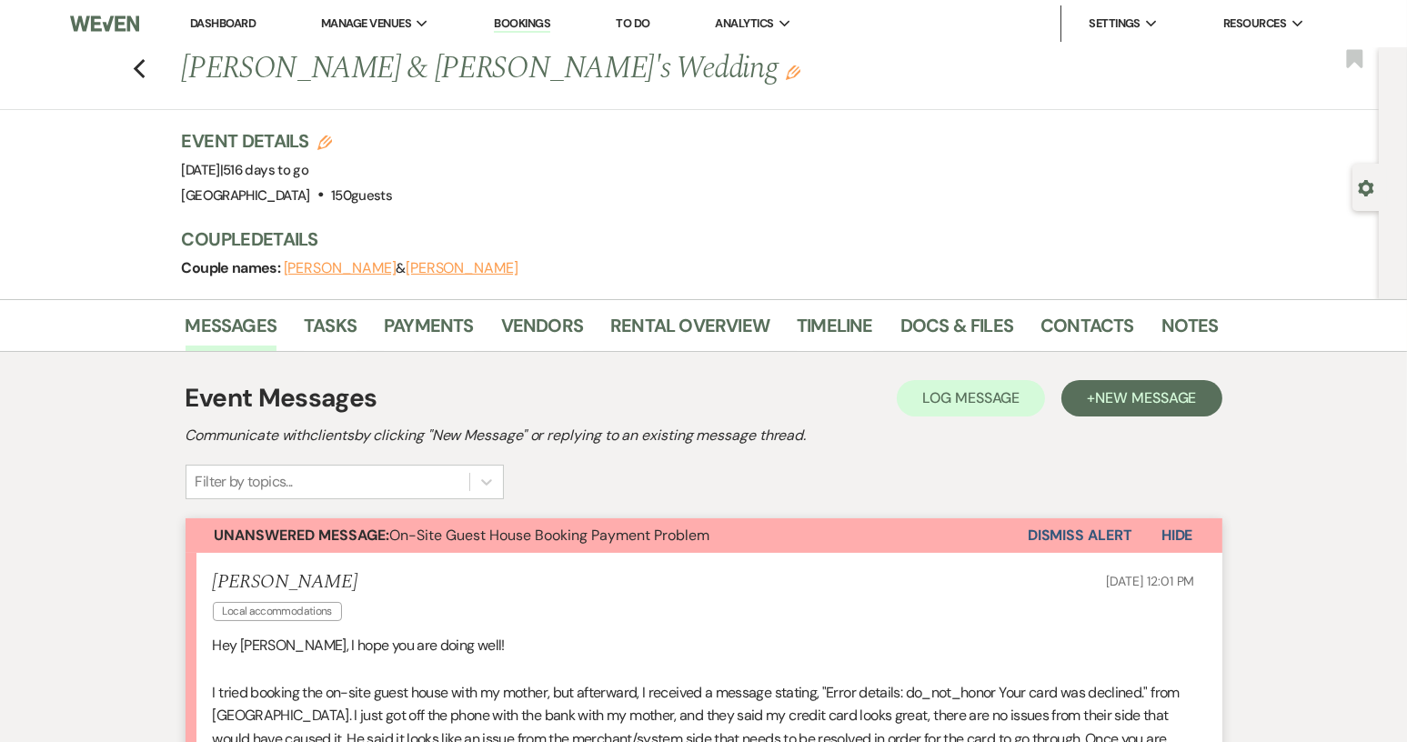
click at [235, 24] on link "Dashboard" at bounding box center [222, 22] width 65 height 15
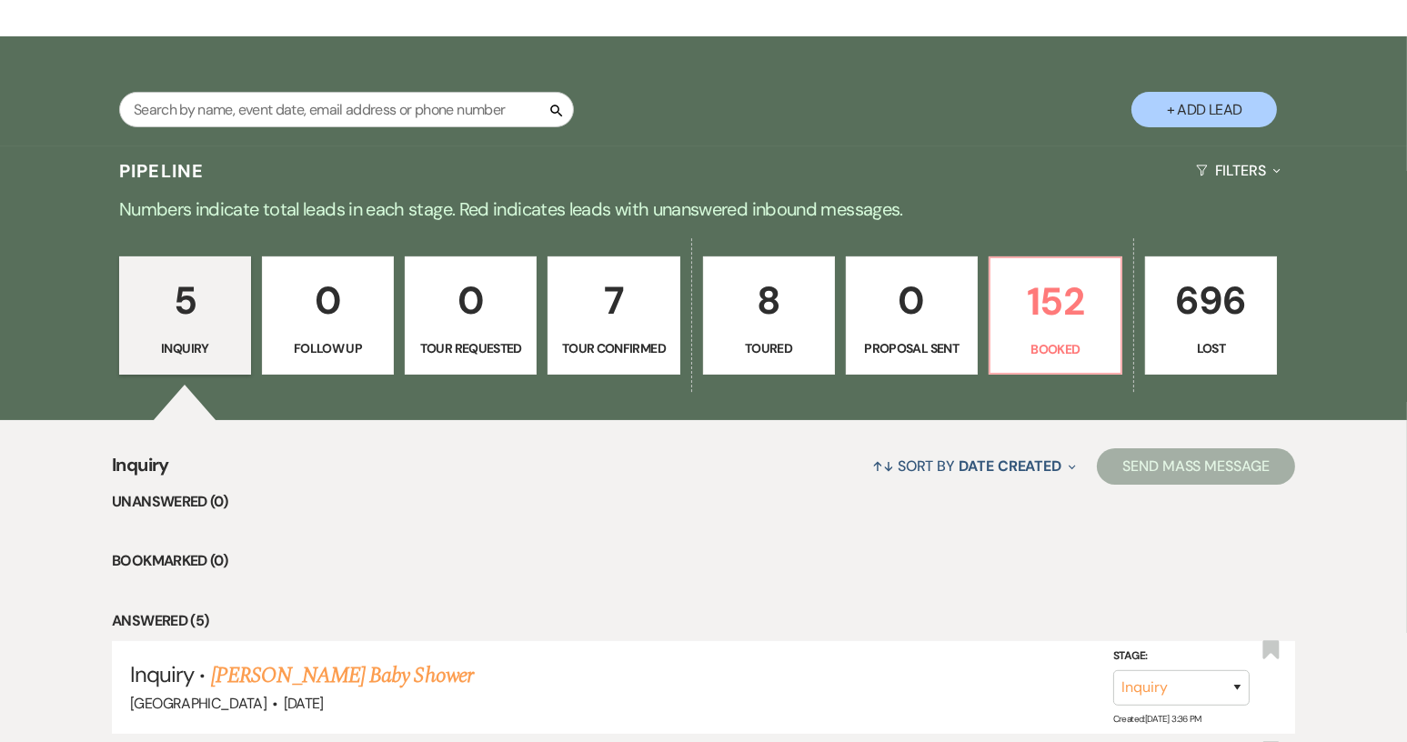
scroll to position [273, 0]
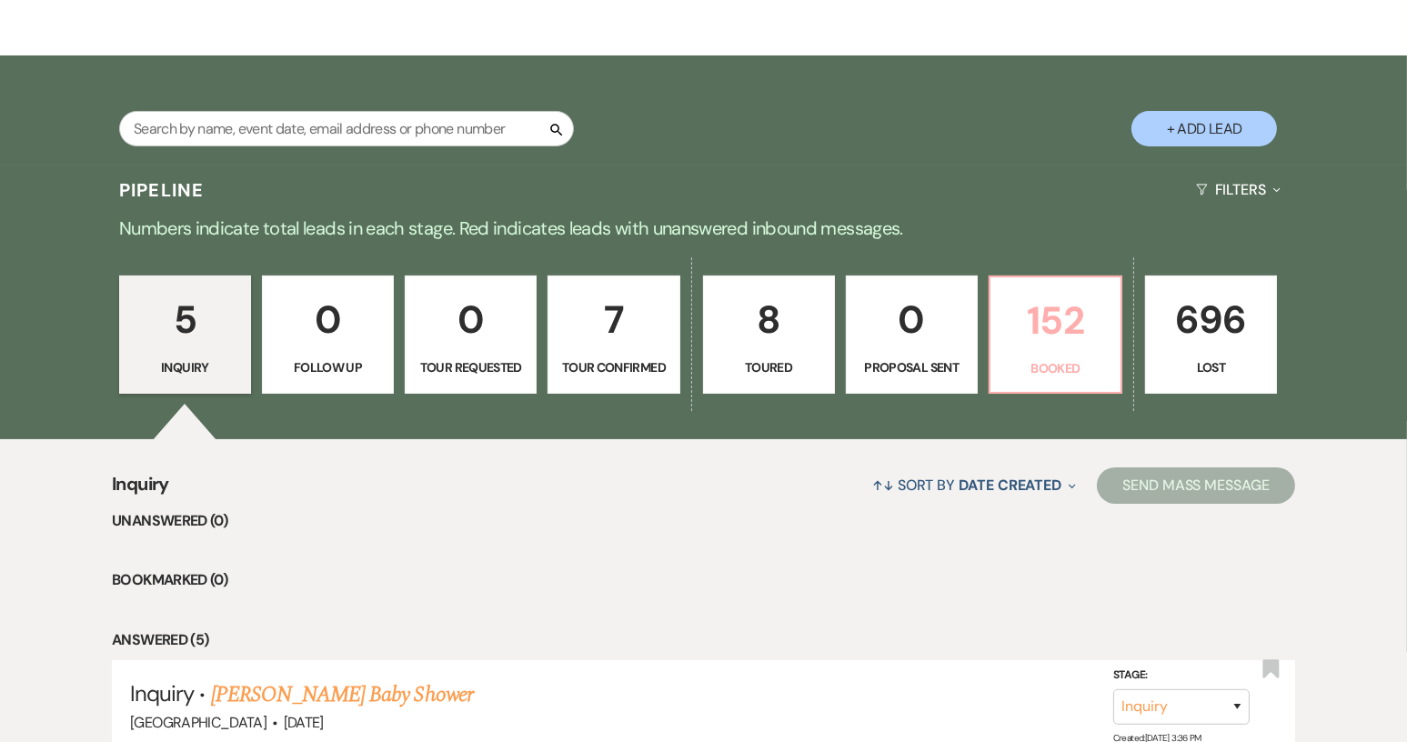
click at [1053, 360] on p "Booked" at bounding box center [1055, 368] width 108 height 20
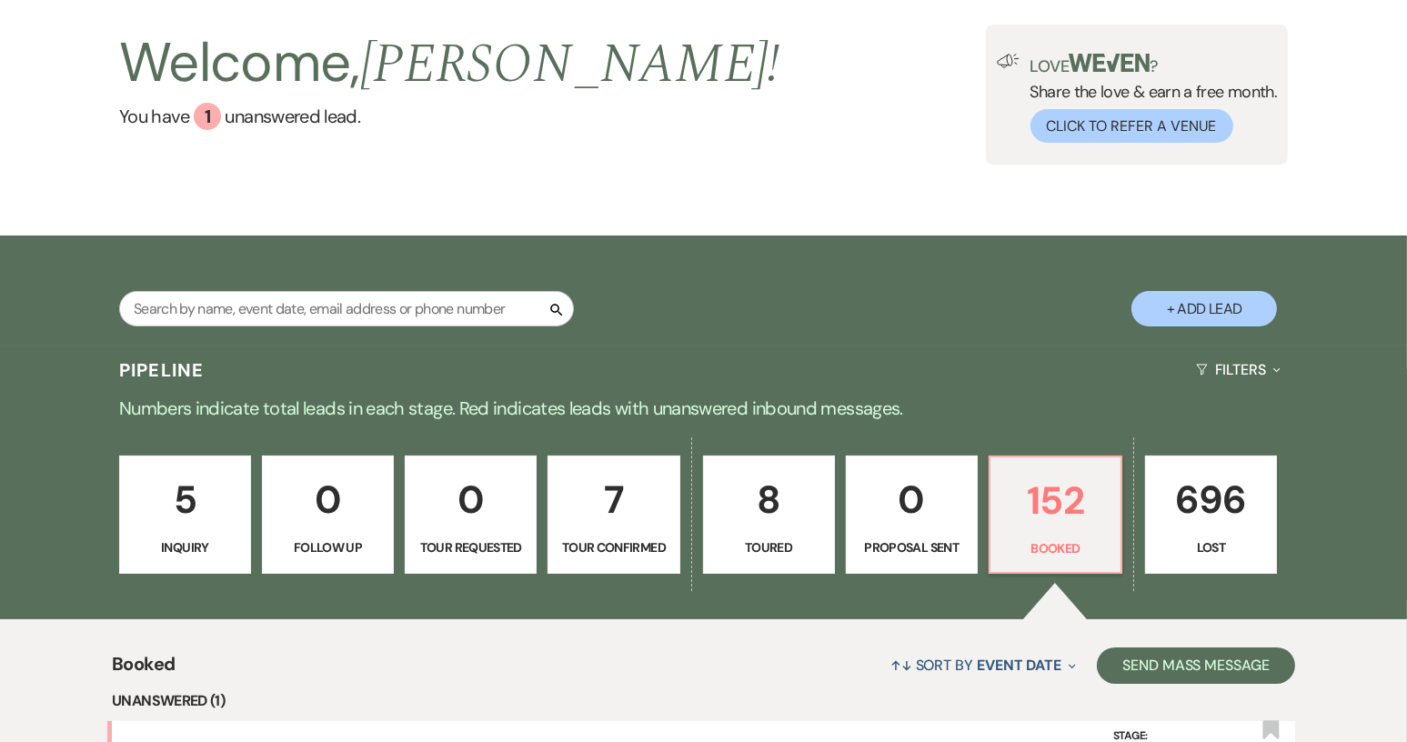
scroll to position [91, 0]
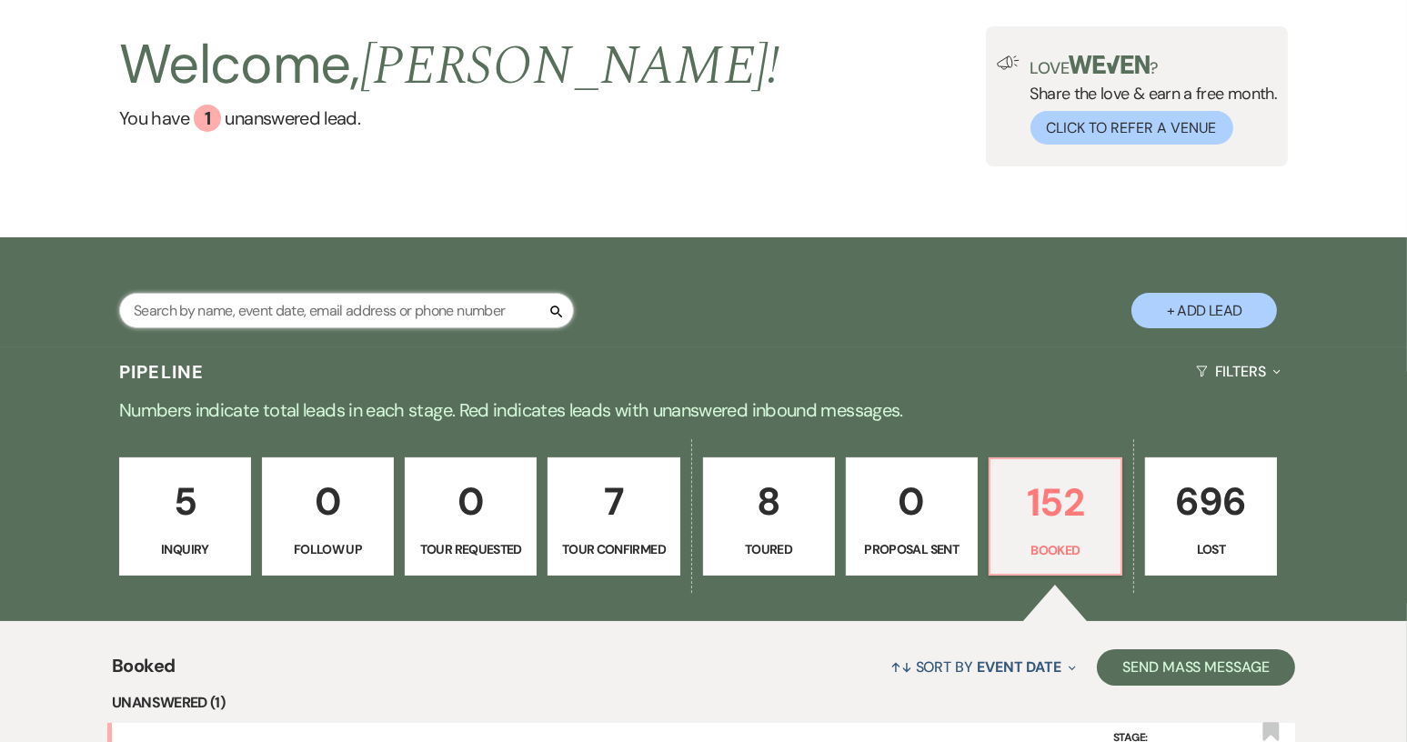
click at [326, 300] on input "text" at bounding box center [346, 310] width 455 height 35
type input "jordan"
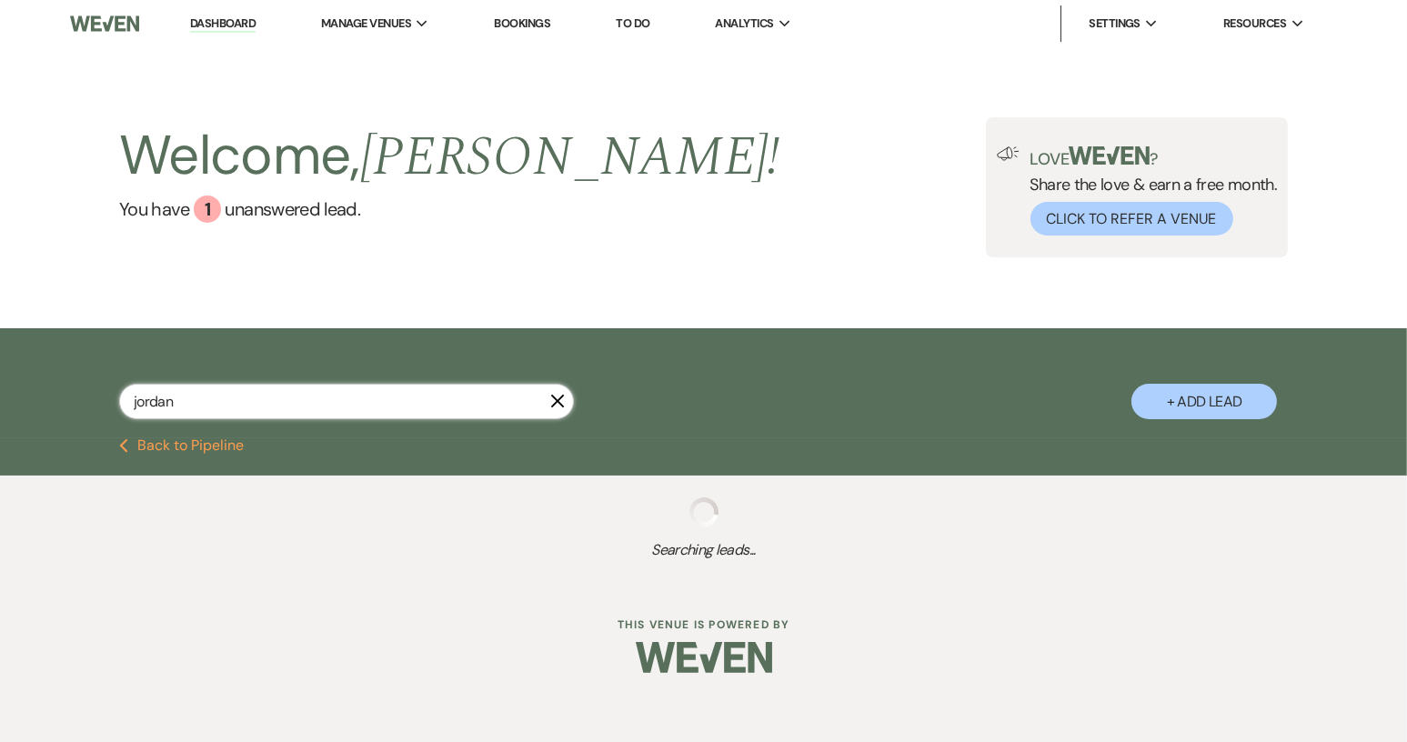
select select "8"
select select "5"
select select "8"
select select "7"
select select "8"
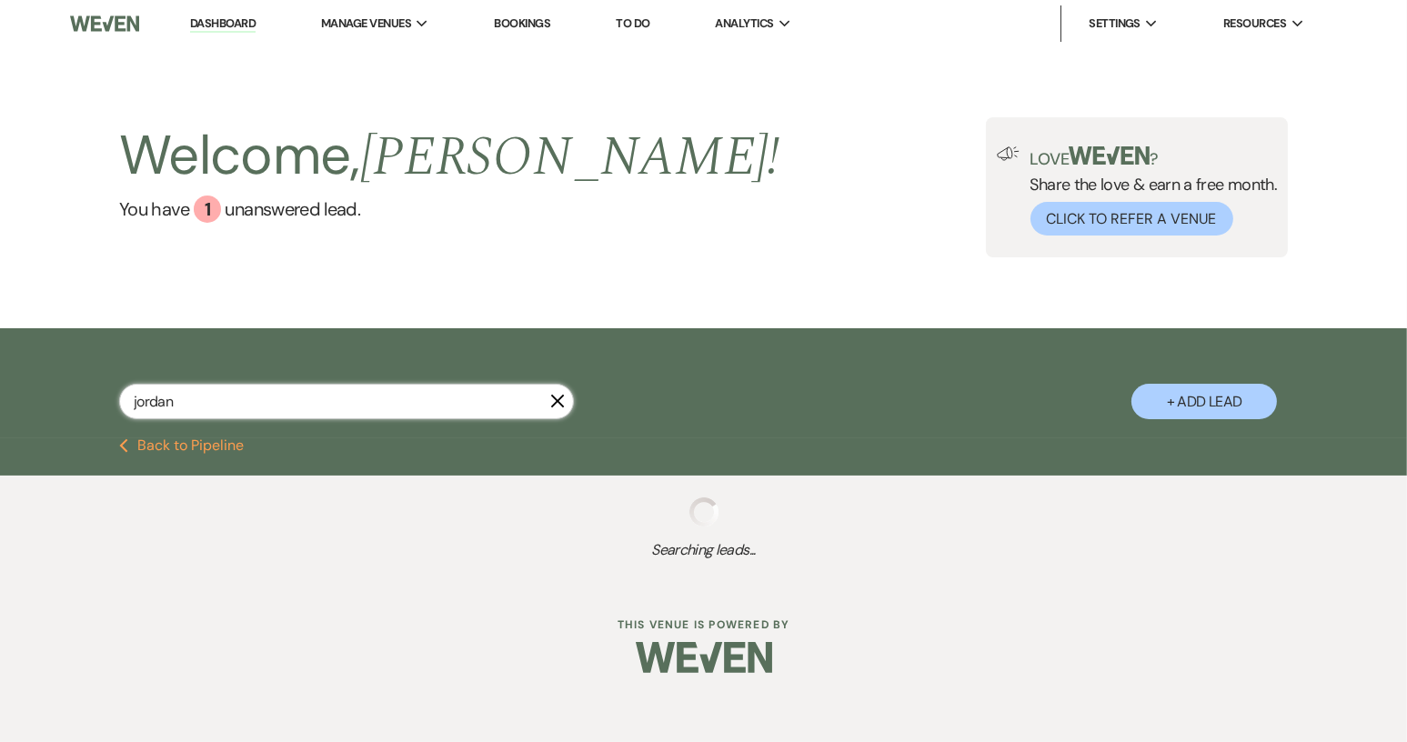
select select "6"
select select "8"
select select "1"
select select "8"
select select "5"
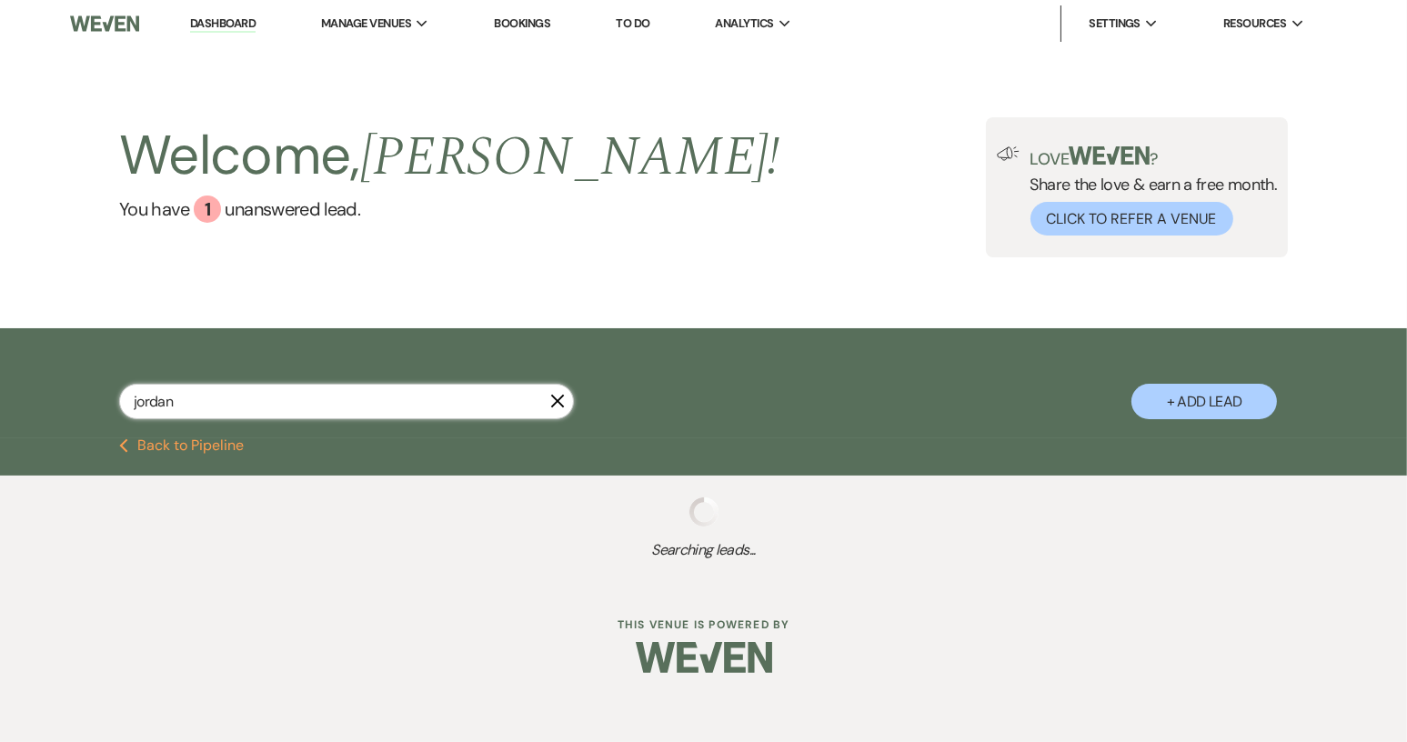
select select "8"
select select "4"
select select "8"
select select "4"
select select "8"
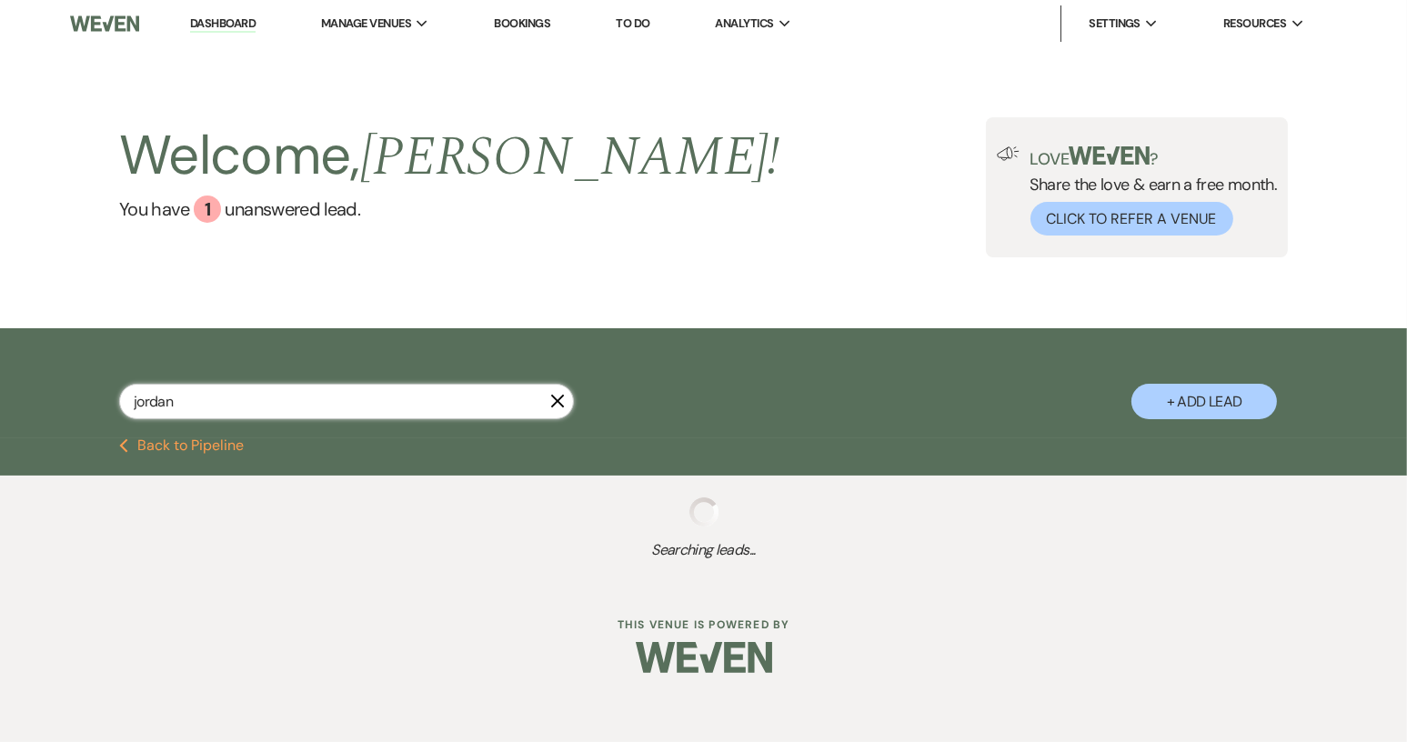
select select "8"
select select "6"
select select "8"
select select "5"
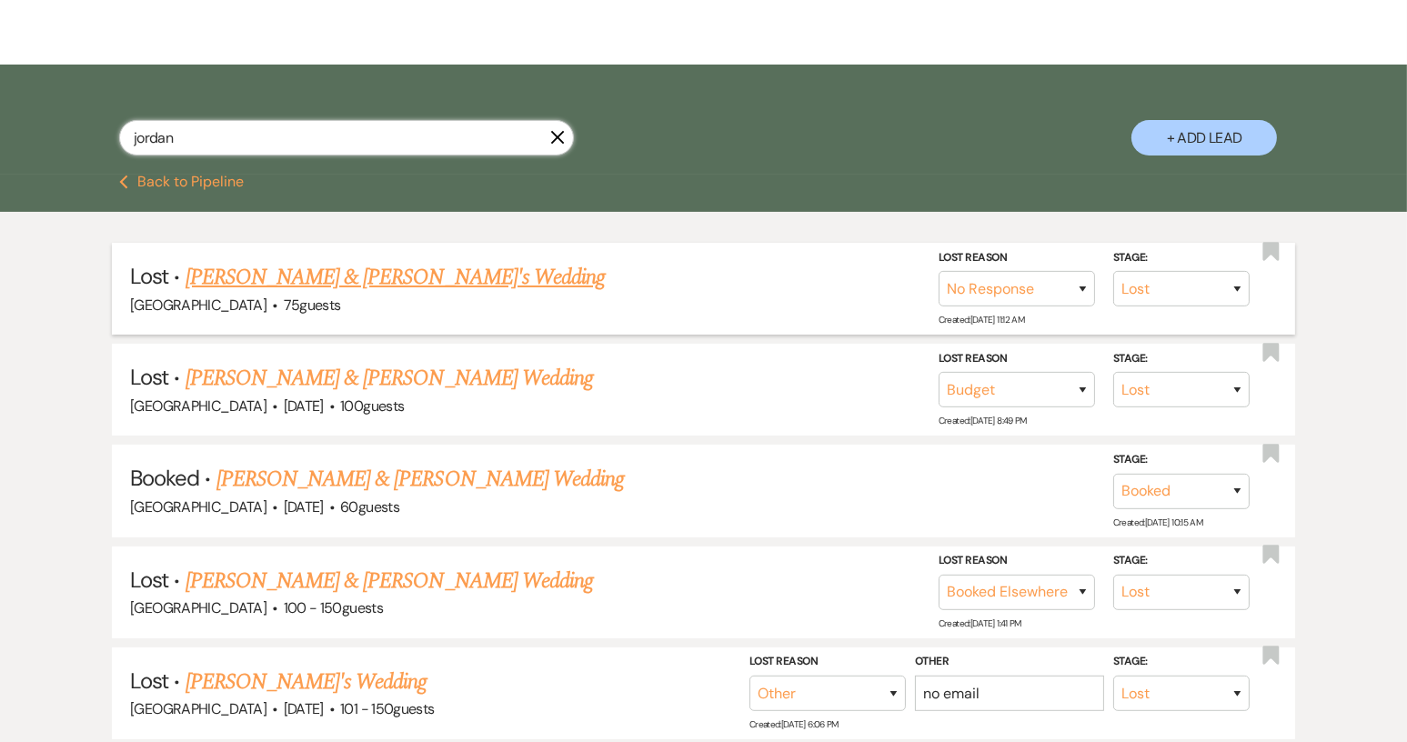
scroll to position [273, 0]
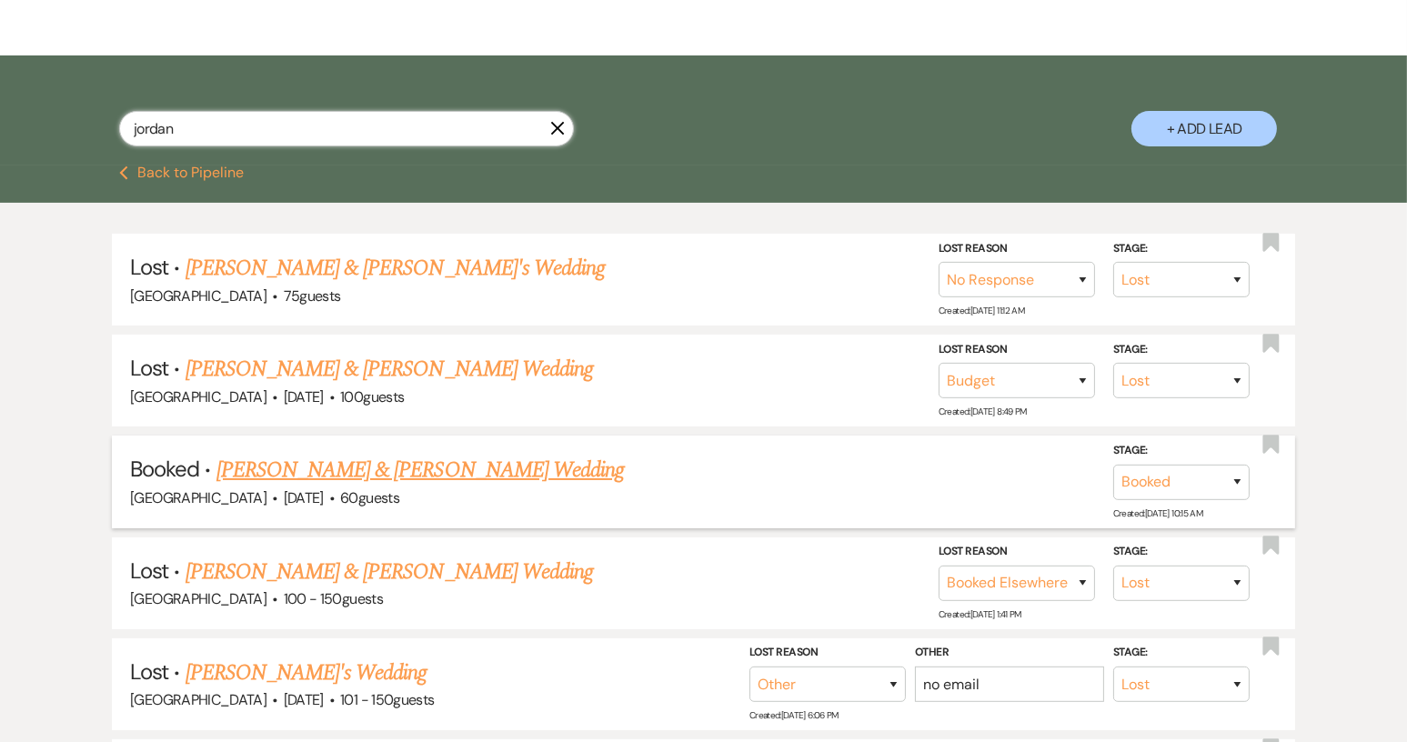
type input "jordan"
click at [480, 466] on link "[PERSON_NAME] & [PERSON_NAME] Wedding" at bounding box center [419, 470] width 407 height 33
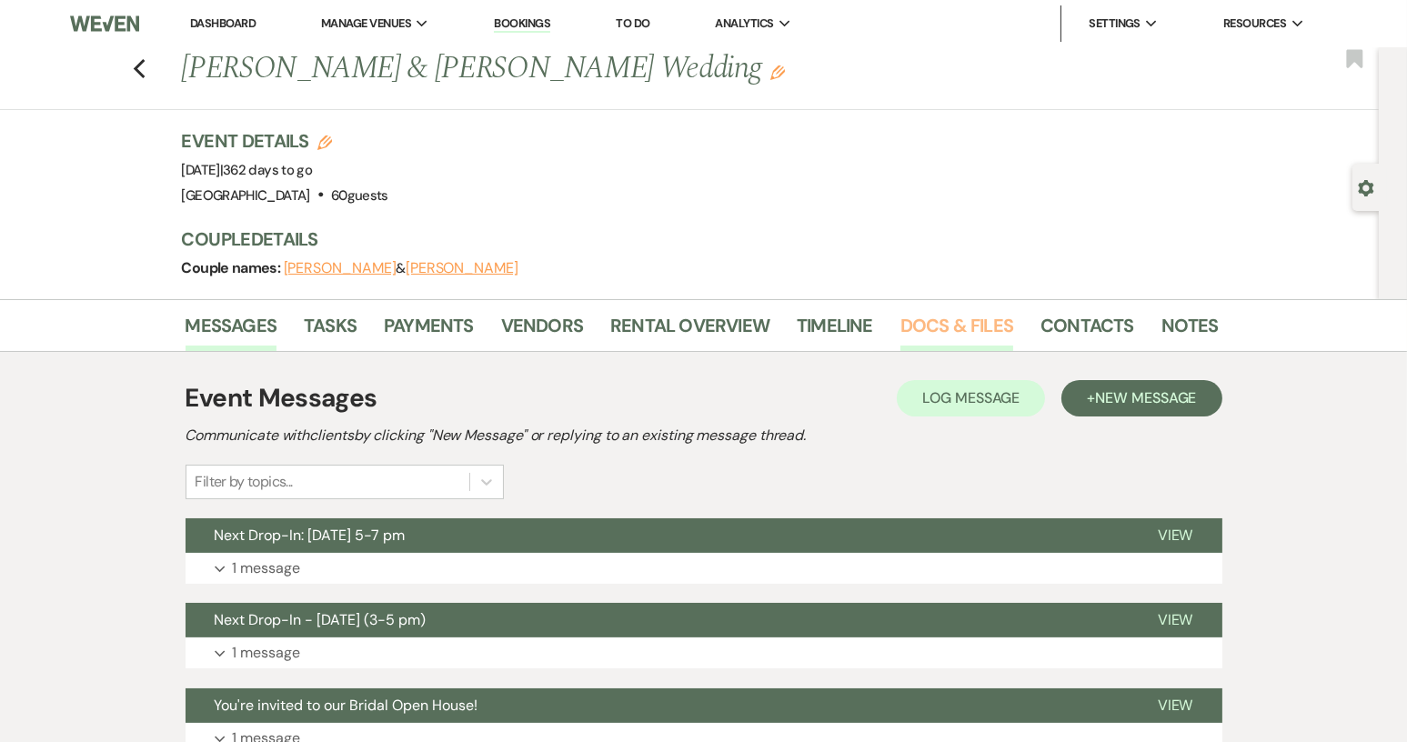
click at [932, 317] on link "Docs & Files" at bounding box center [956, 331] width 113 height 40
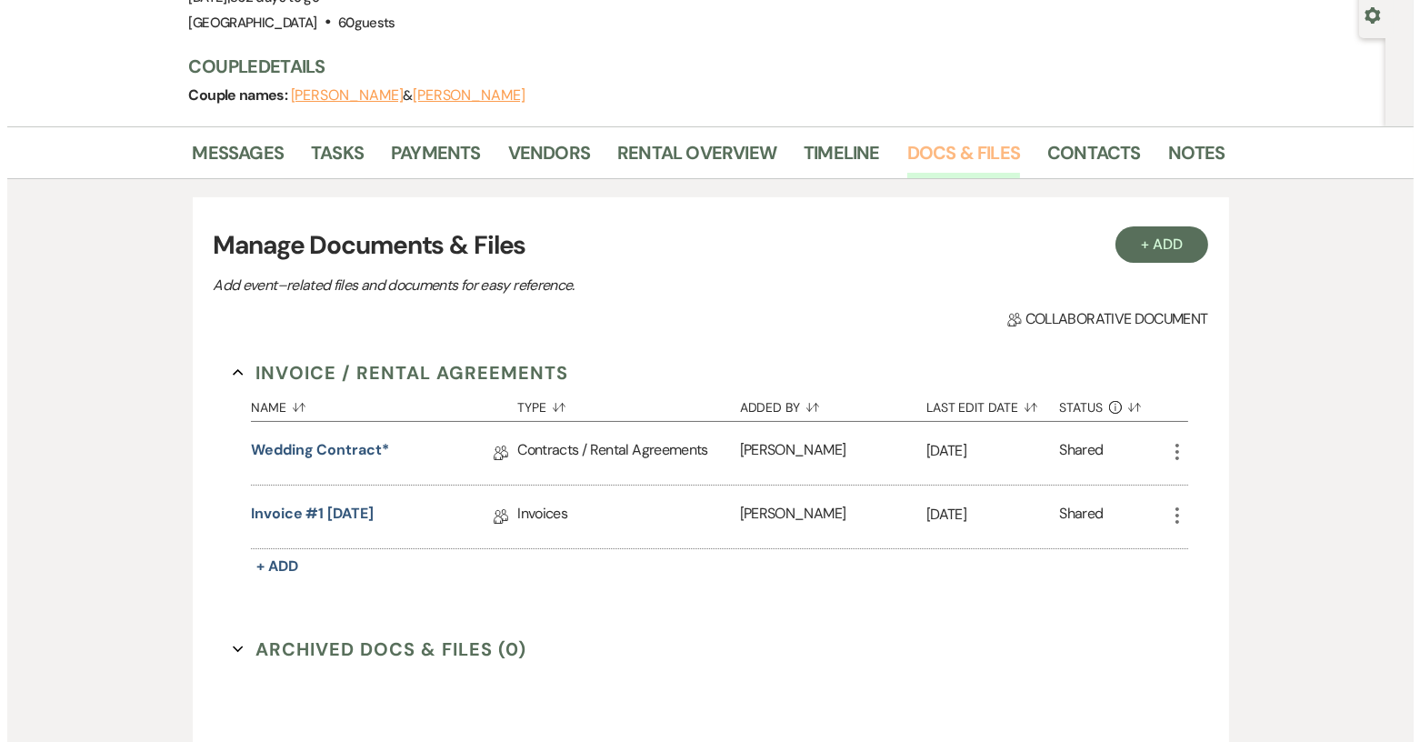
scroll to position [182, 0]
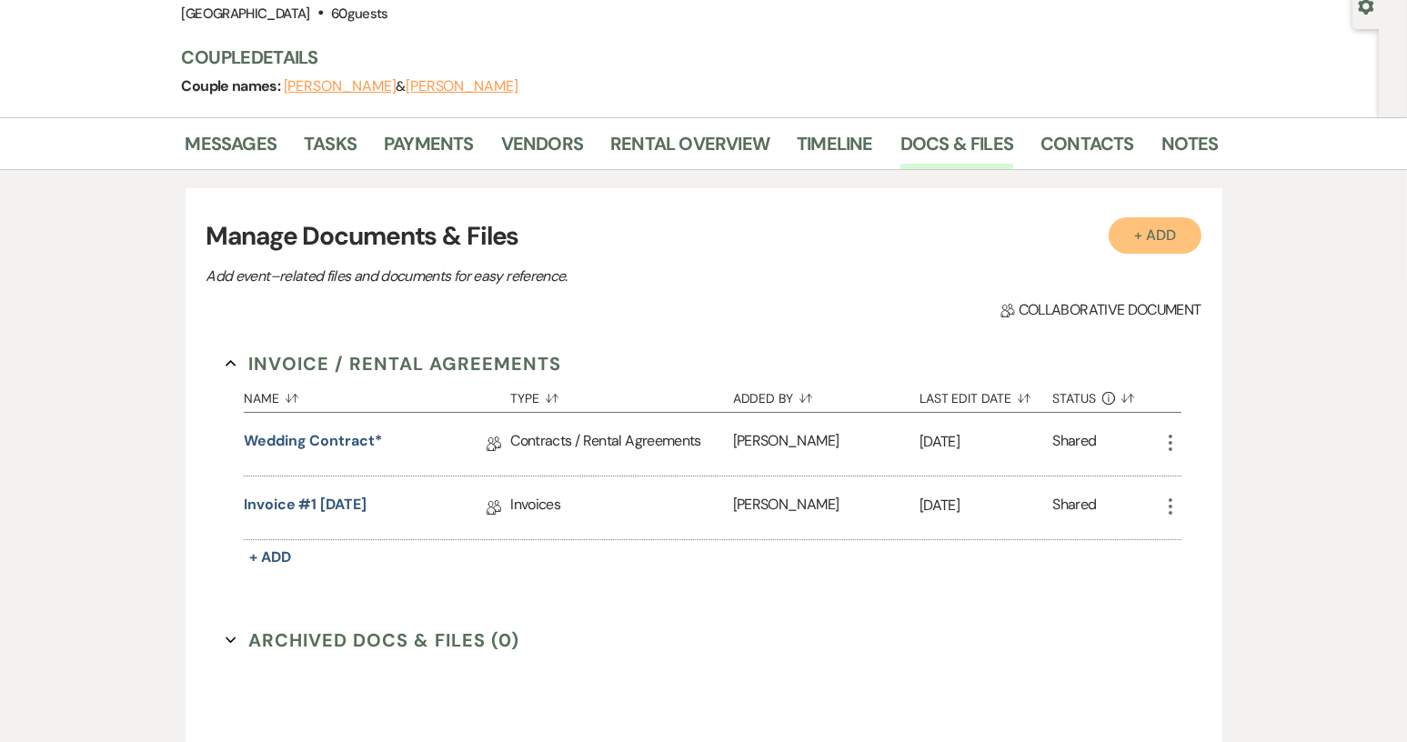
click at [1141, 236] on button "+ Add" at bounding box center [1154, 235] width 93 height 36
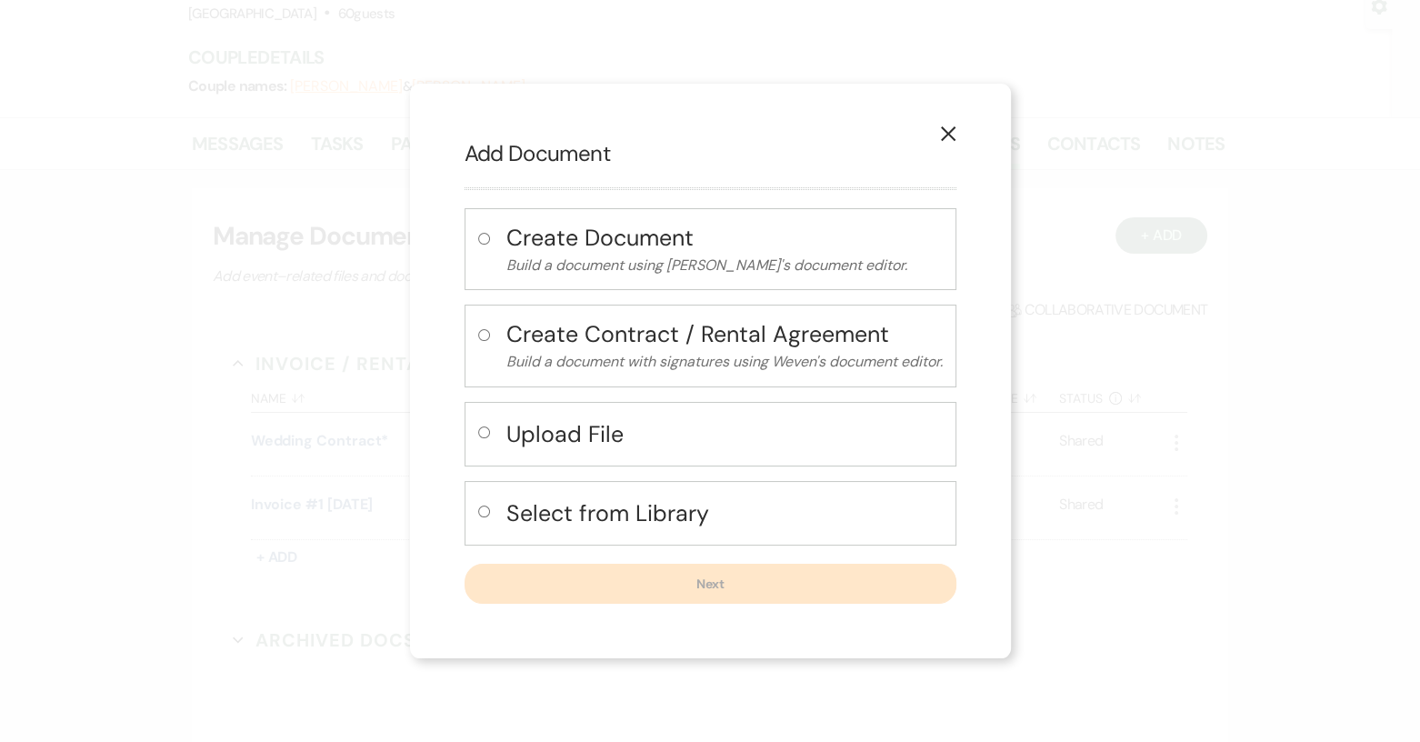
click at [483, 436] on input "radio" at bounding box center [484, 432] width 12 height 12
radio input "true"
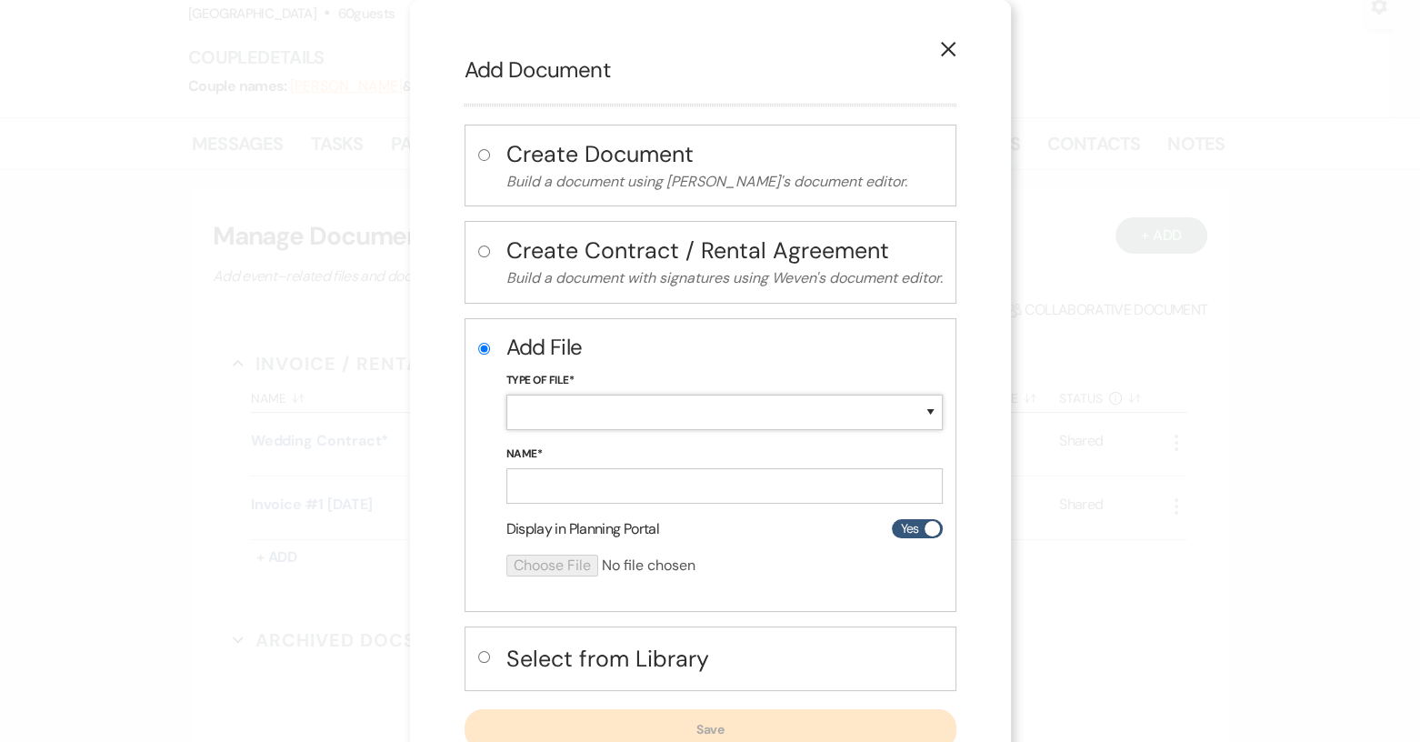
drag, startPoint x: 927, startPoint y: 410, endPoint x: 878, endPoint y: 416, distance: 49.4
click at [927, 410] on select "Special Event Insurance Vendor Certificate of Insurance Contracts / Rental Agre…" at bounding box center [725, 412] width 436 height 35
select select "19"
click at [507, 395] on select "Special Event Insurance Vendor Certificate of Insurance Contracts / Rental Agre…" at bounding box center [725, 412] width 436 height 35
click at [546, 490] on input "Name*" at bounding box center [725, 485] width 436 height 35
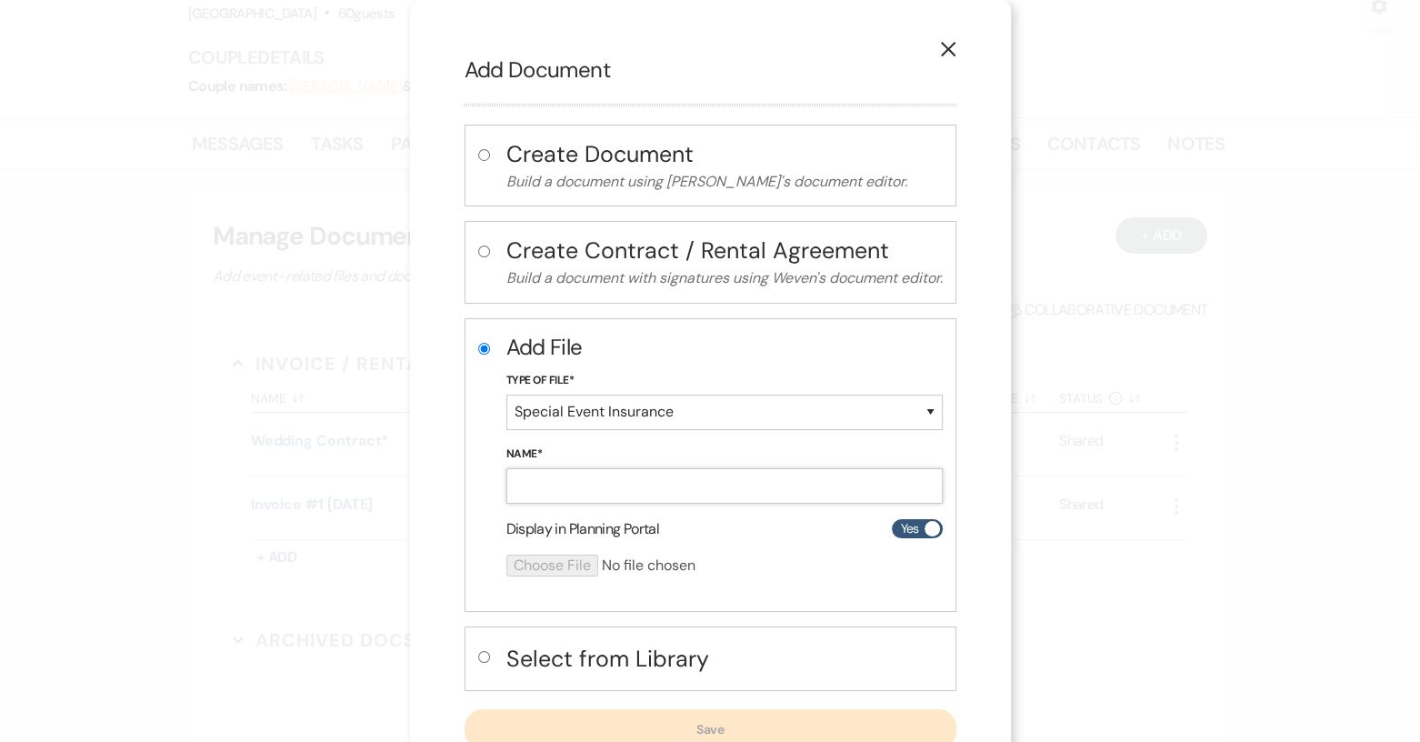
paste input "[PERSON_NAME] event insurance"
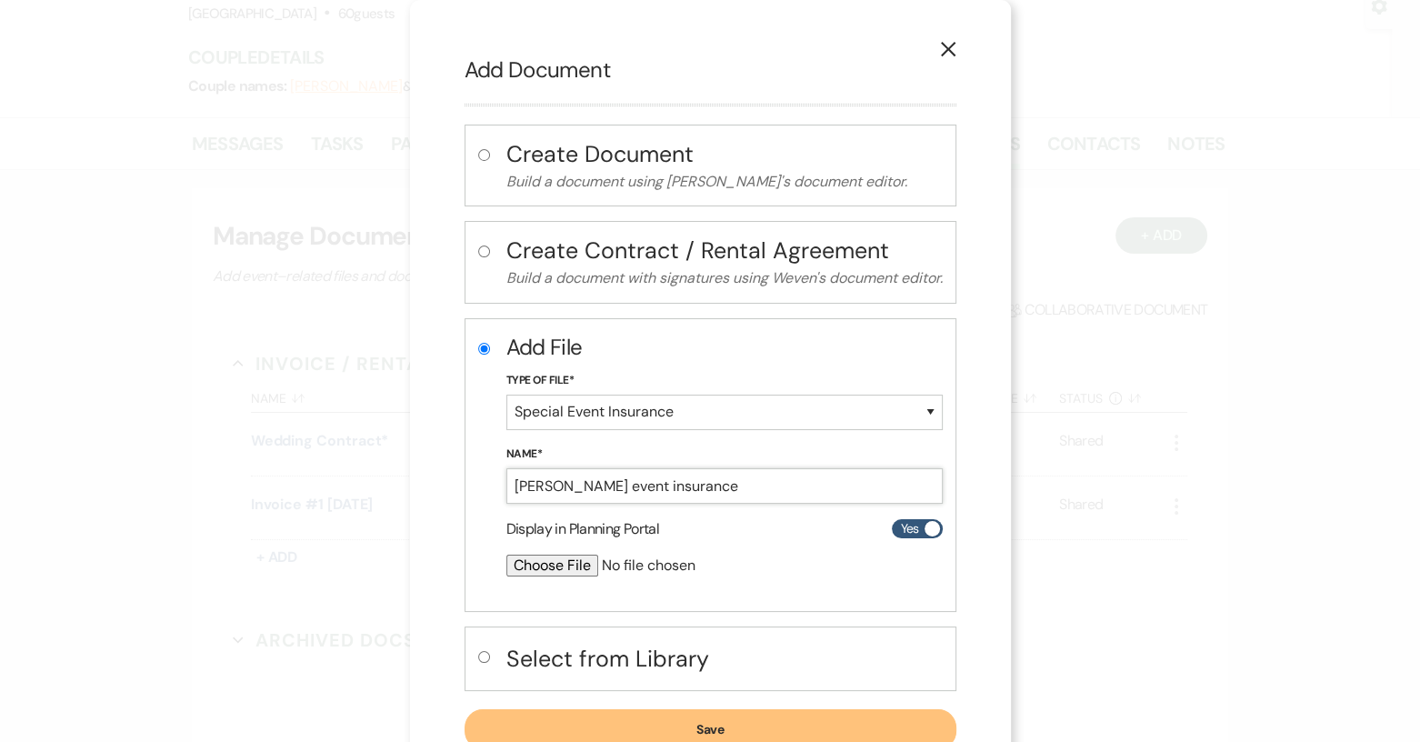
type input "[PERSON_NAME] event insurance"
click at [513, 571] on input "file" at bounding box center [677, 566] width 340 height 22
type input "C:\fakepath\[PERSON_NAME] event insurance.pdf"
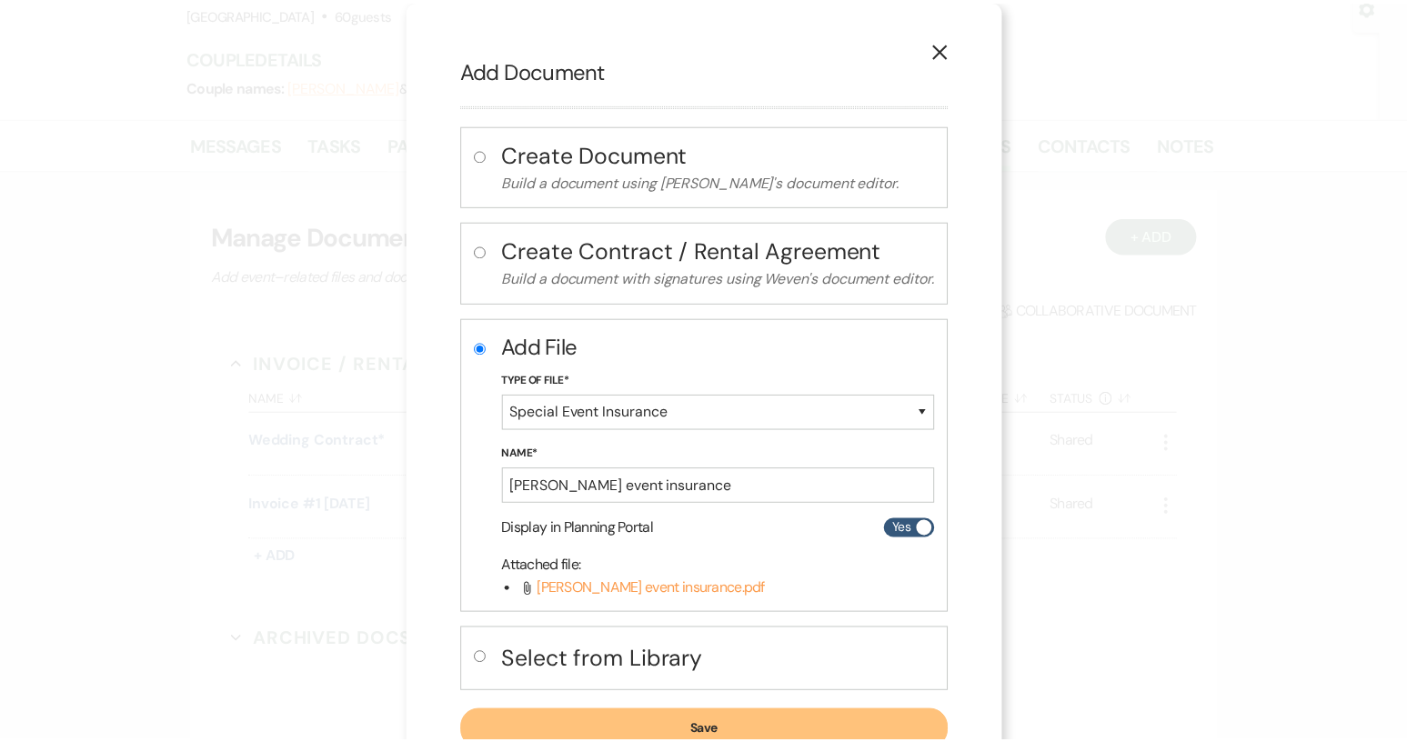
scroll to position [60, 0]
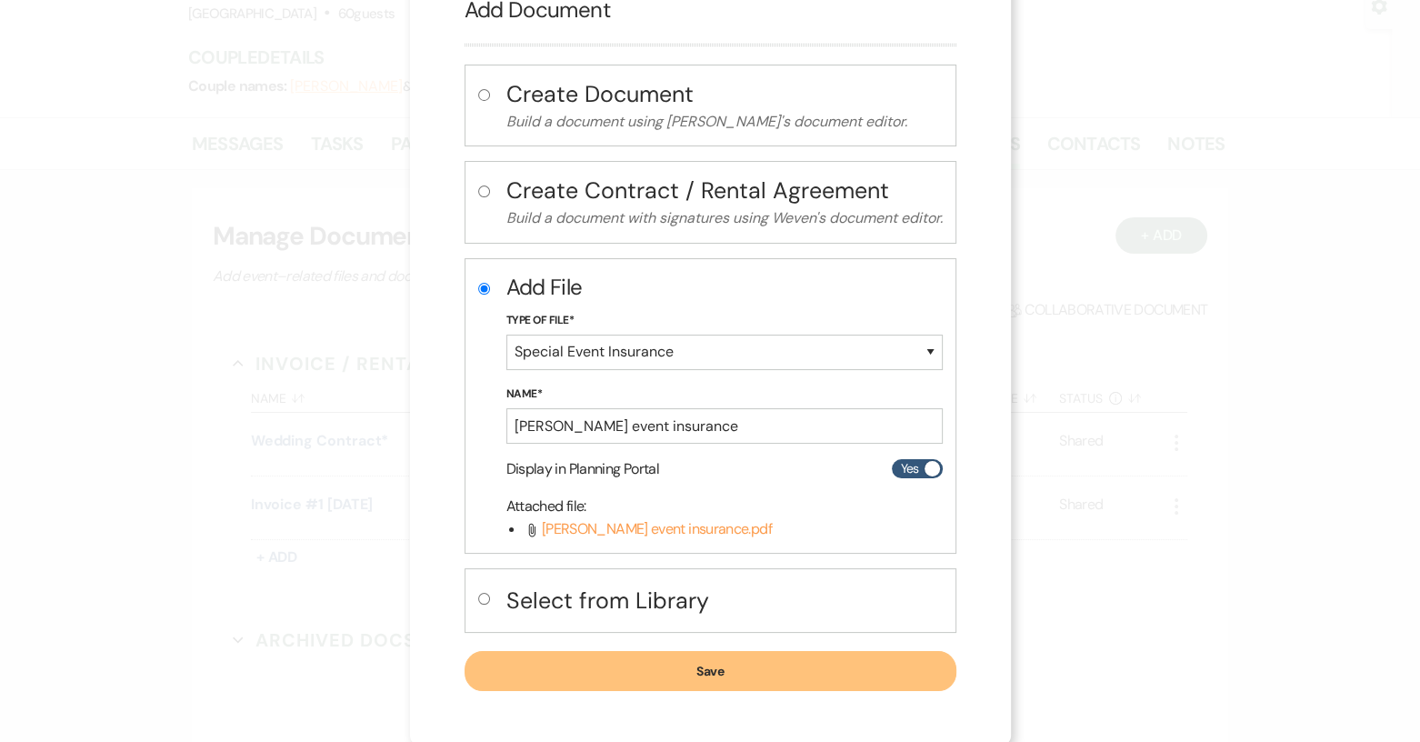
click at [685, 667] on button "Save" at bounding box center [711, 671] width 492 height 40
